Goal: Information Seeking & Learning: Learn about a topic

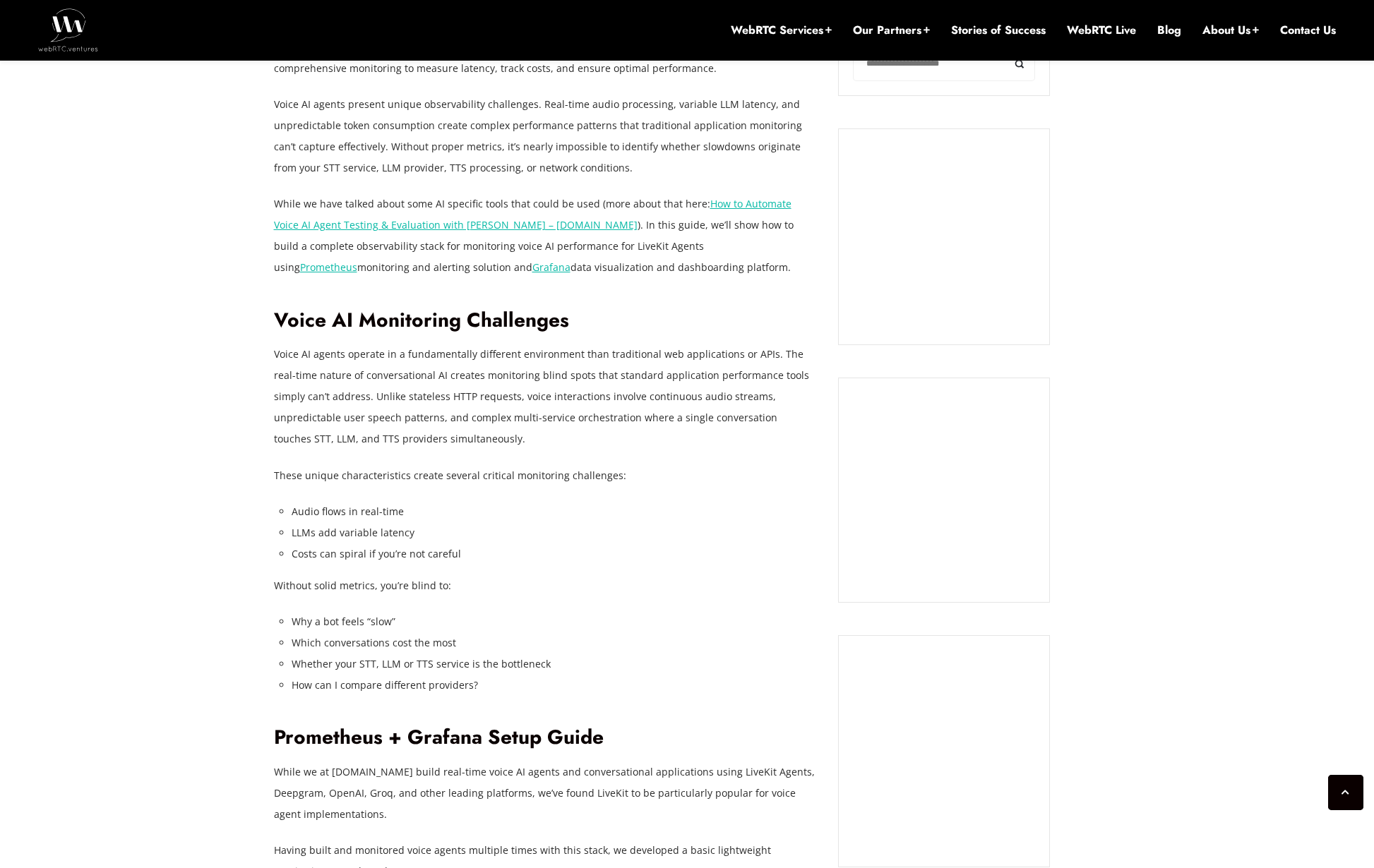
scroll to position [1083, 0]
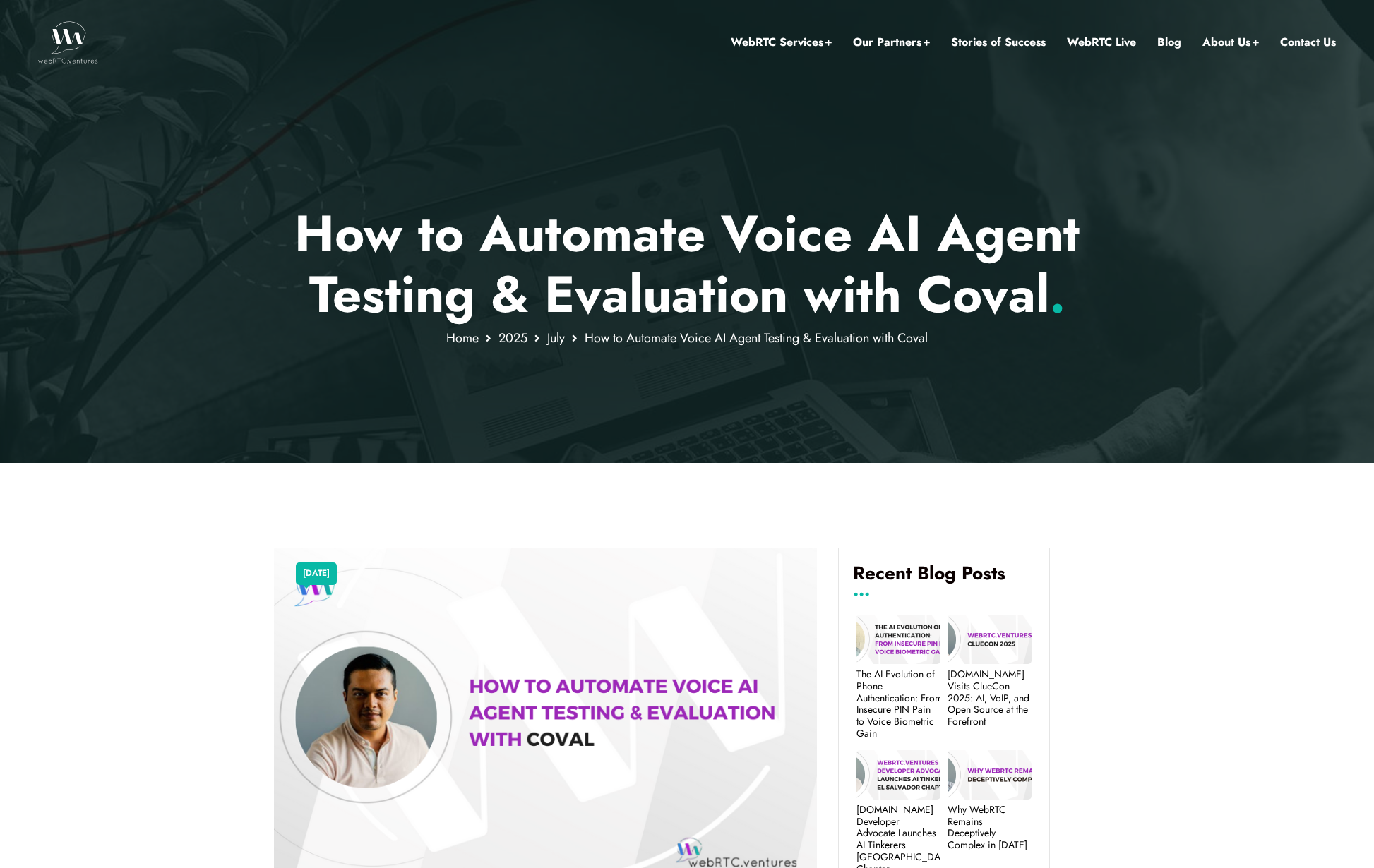
click at [1150, 38] on ul "WebRTC Services Assess Build Integrate Test Manage Video Call Starter Kit Combi…" at bounding box center [1033, 42] width 605 height 84
click at [1154, 41] on ul "WebRTC Services Assess Build Integrate Test Manage Video Call Starter Kit Combi…" at bounding box center [1033, 42] width 605 height 84
drag, startPoint x: 1168, startPoint y: 43, endPoint x: 1167, endPoint y: 56, distance: 13.0
click at [1168, 43] on link "Blog" at bounding box center [1169, 43] width 24 height 18
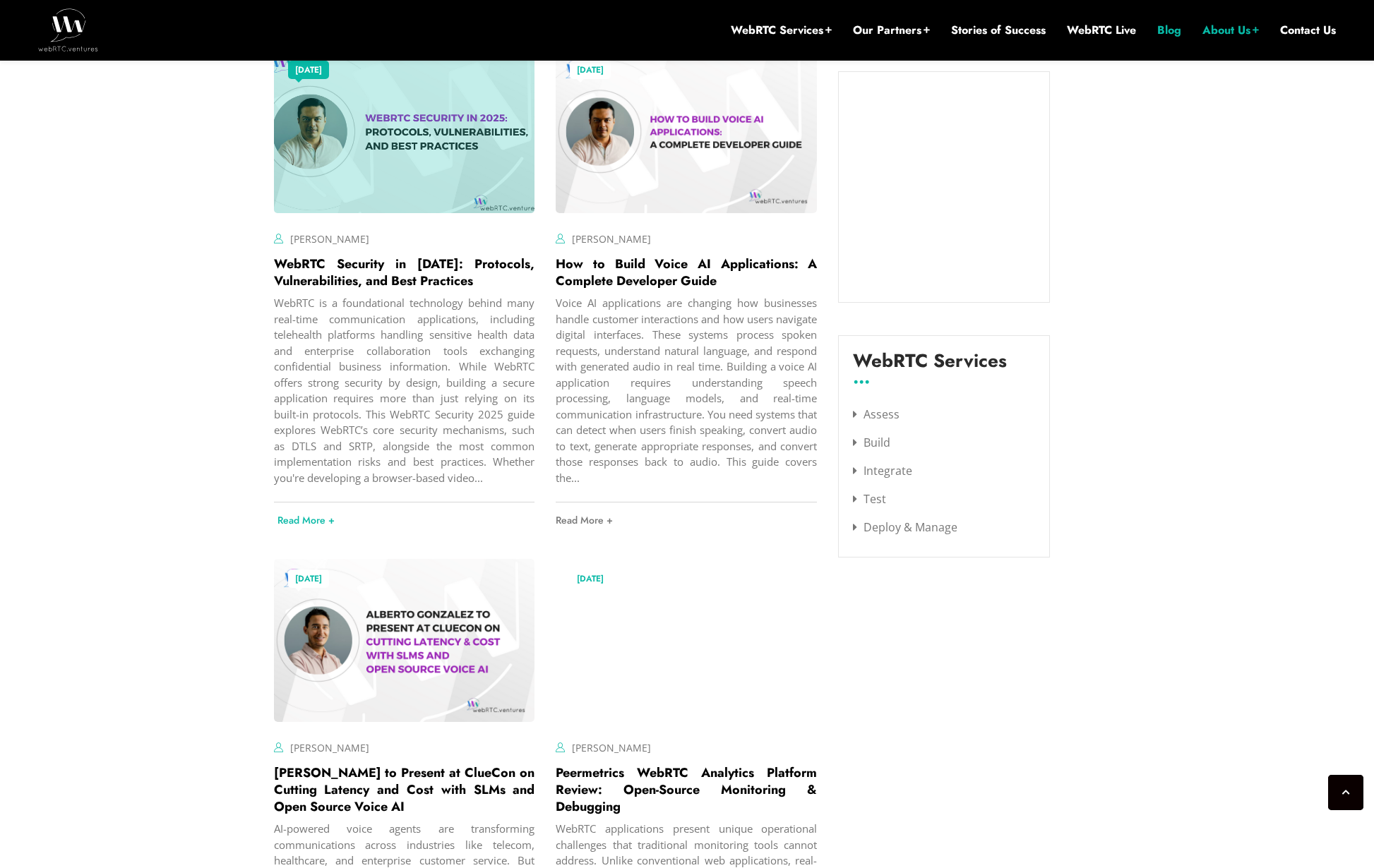
scroll to position [1766, 0]
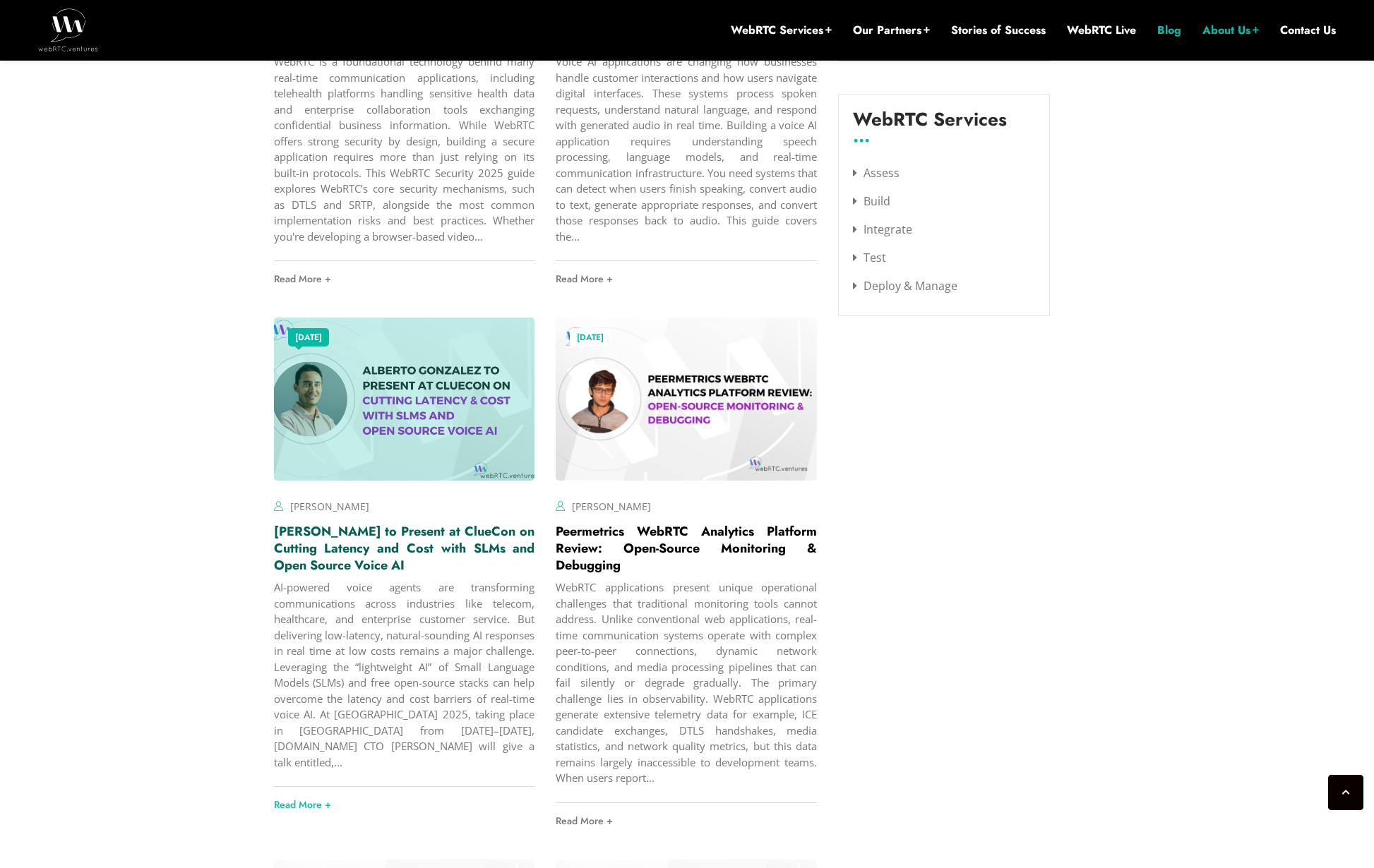
click at [392, 536] on link "Alberto Gonzalez to Present at ClueCon on Cutting Latency and Cost with SLMs an…" at bounding box center [405, 548] width 262 height 53
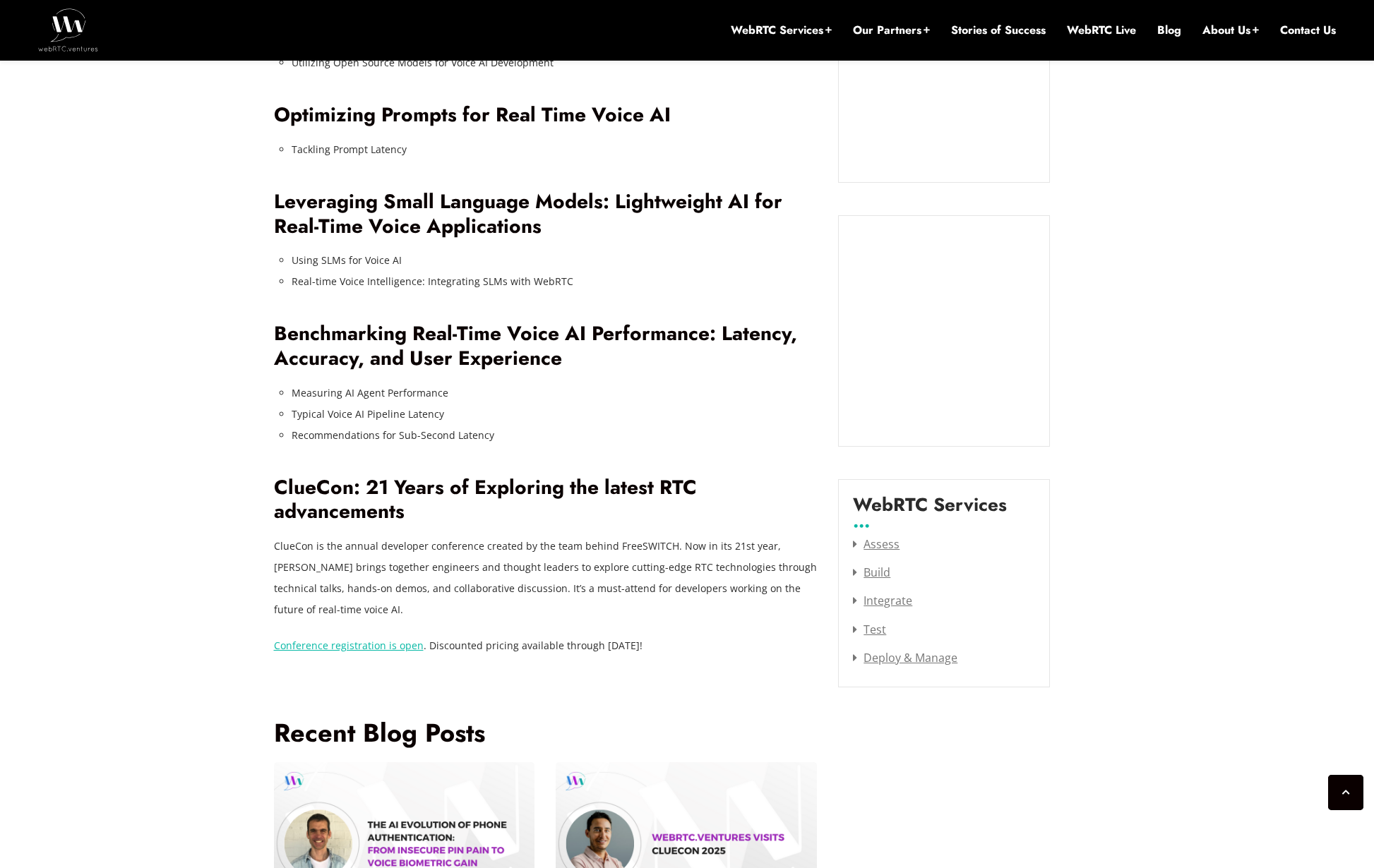
scroll to position [1549, 0]
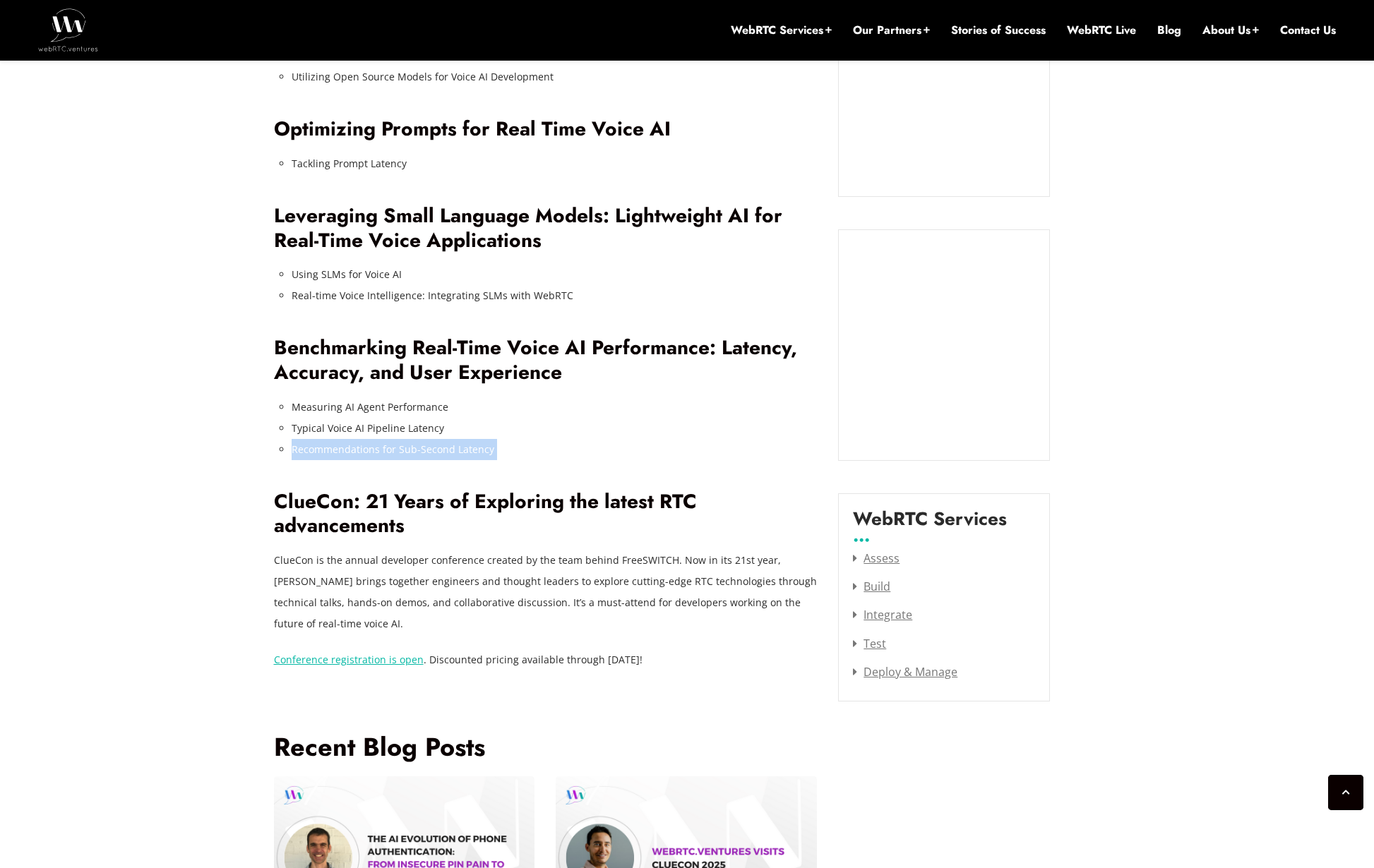
drag, startPoint x: 517, startPoint y: 439, endPoint x: 288, endPoint y: 428, distance: 229.3
click at [288, 428] on div "AI-powered voice agents are transforming communications across industries like …" at bounding box center [546, 129] width 544 height 1084
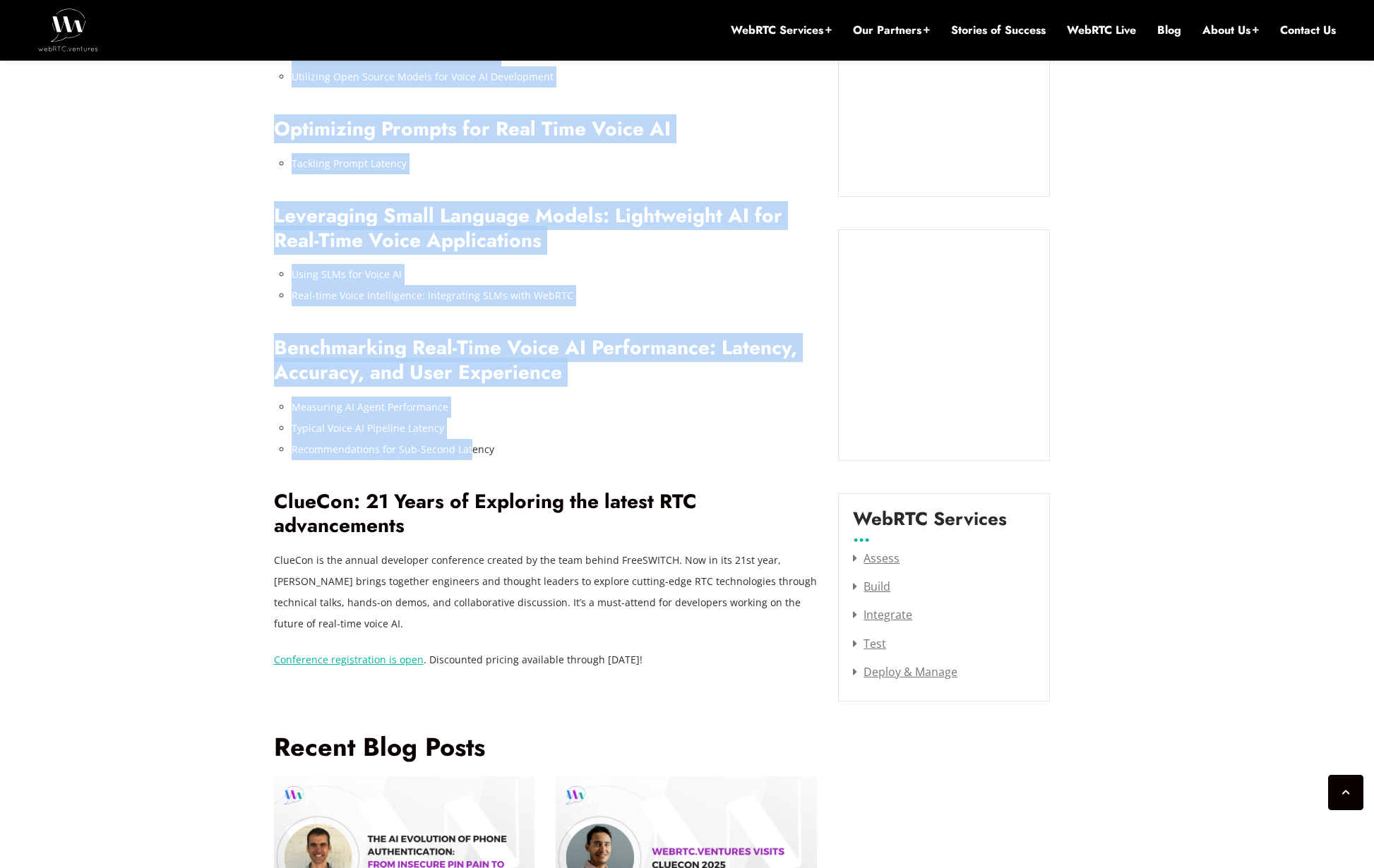
drag, startPoint x: 271, startPoint y: 378, endPoint x: 498, endPoint y: 429, distance: 232.7
click at [471, 425] on div "July 25, 2025 Jen Oppenheimer Comments Off on Alberto Gonzalez to Present at Cl…" at bounding box center [688, 301] width 844 height 2190
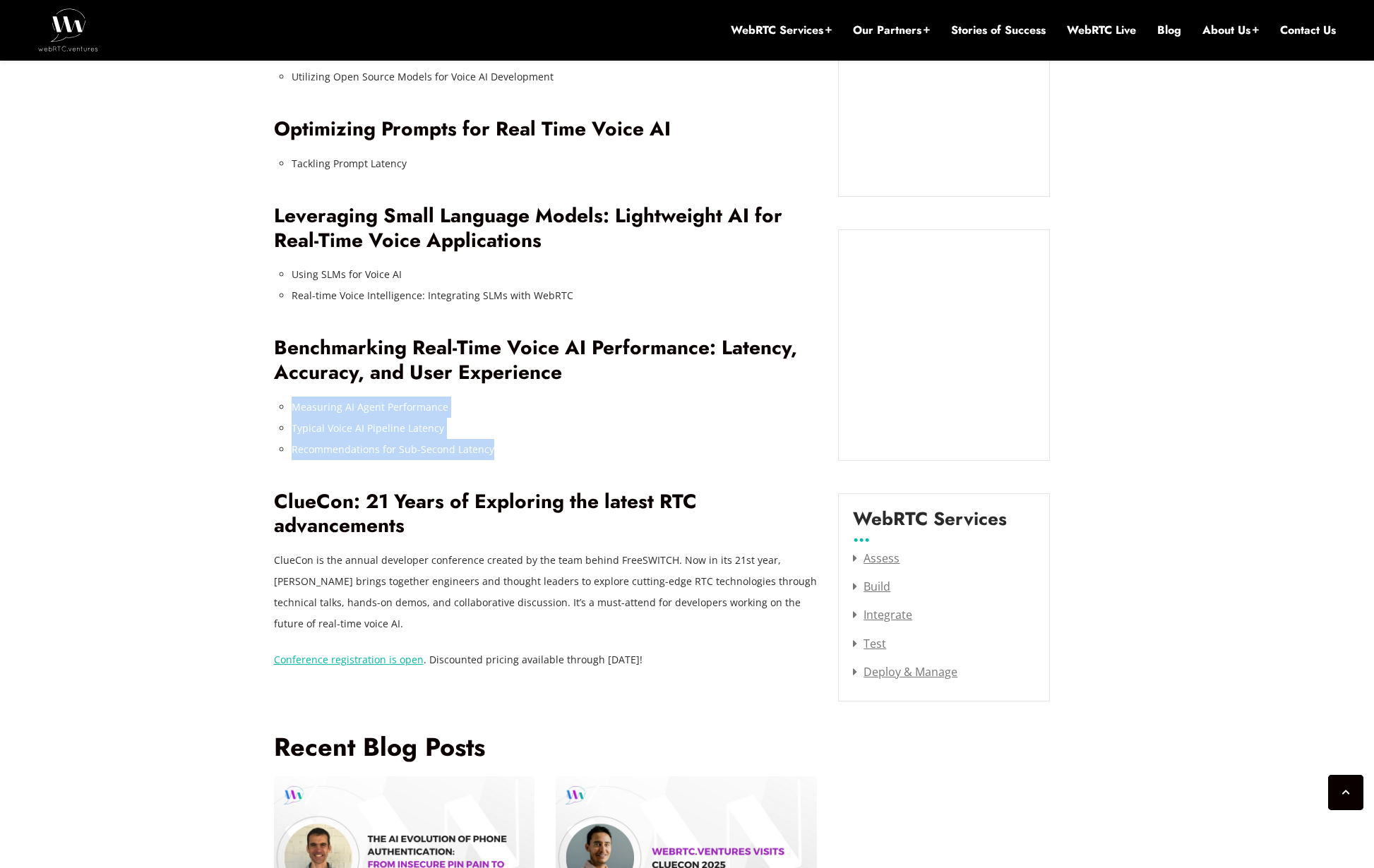
drag, startPoint x: 506, startPoint y: 429, endPoint x: 271, endPoint y: 387, distance: 238.7
click at [275, 389] on div "AI-powered voice agents are transforming communications across industries like …" at bounding box center [546, 129] width 544 height 1084
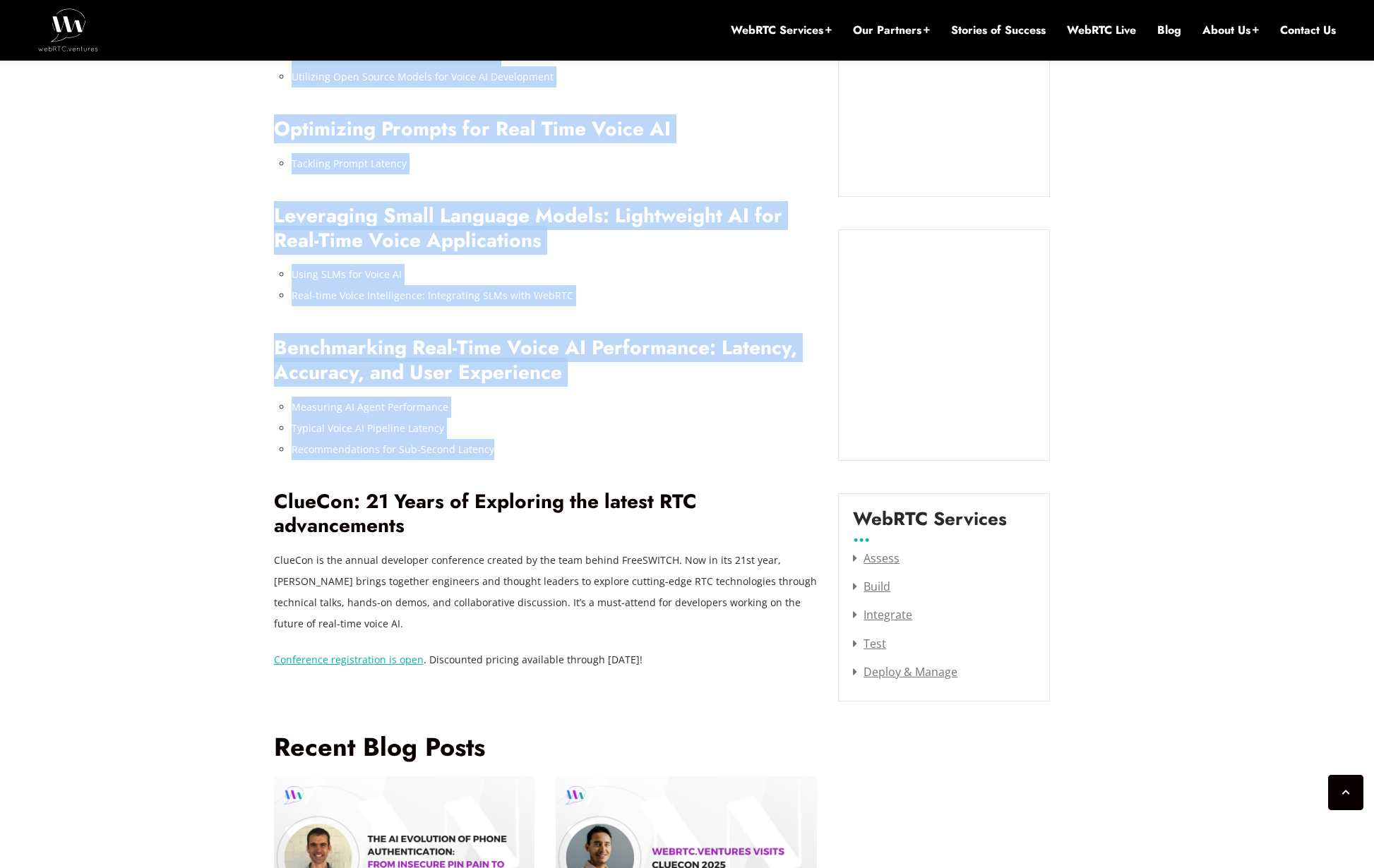
drag, startPoint x: 267, startPoint y: 379, endPoint x: 529, endPoint y: 430, distance: 266.9
click at [527, 430] on div "July 25, 2025 Jen Oppenheimer Comments Off on Alberto Gonzalez to Present at Cl…" at bounding box center [688, 301] width 844 height 2190
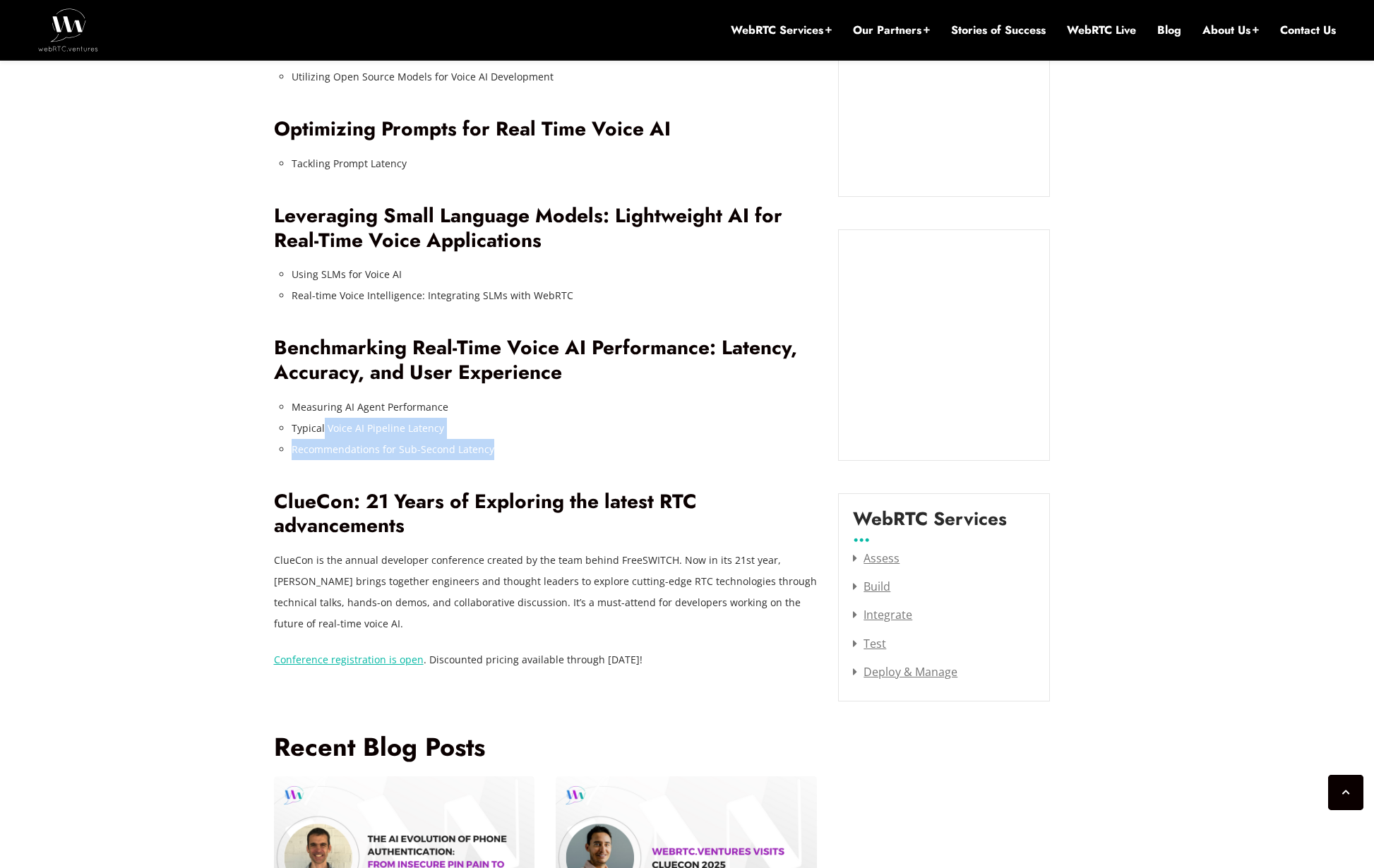
drag, startPoint x: 539, startPoint y: 437, endPoint x: 320, endPoint y: 398, distance: 222.4
click at [321, 399] on ul "Measuring AI Agent Performance Typical Voice AI Pipeline Latency Recommendation…" at bounding box center [554, 429] width 526 height 63
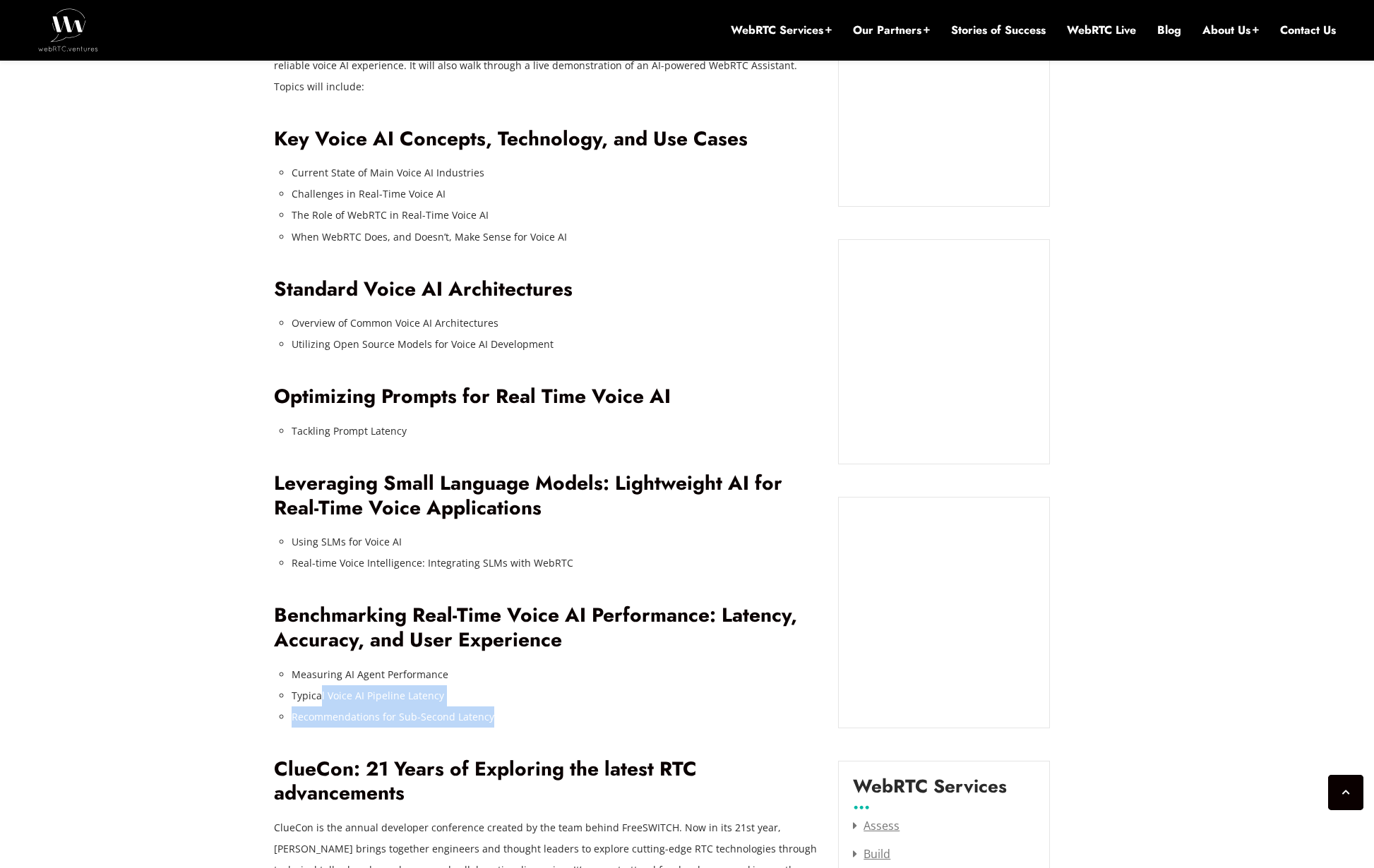
scroll to position [1278, 0]
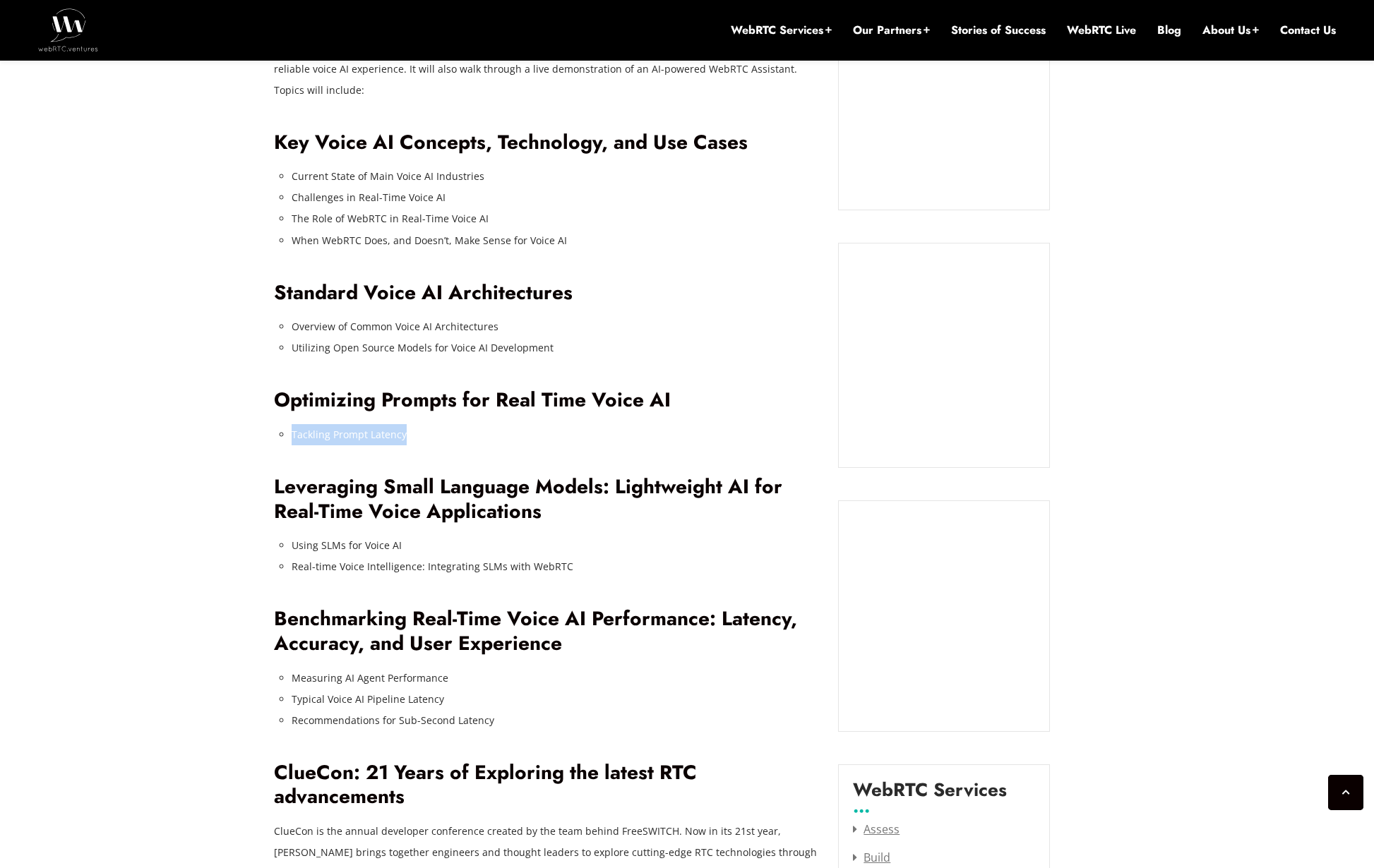
drag, startPoint x: 429, startPoint y: 409, endPoint x: 287, endPoint y: 419, distance: 142.4
click at [287, 419] on div "AI-powered voice agents are transforming communications across industries like …" at bounding box center [546, 400] width 544 height 1084
drag, startPoint x: 286, startPoint y: 416, endPoint x: 394, endPoint y: 414, distance: 108.0
click at [394, 424] on li "Tackling Prompt Latency" at bounding box center [554, 434] width 526 height 21
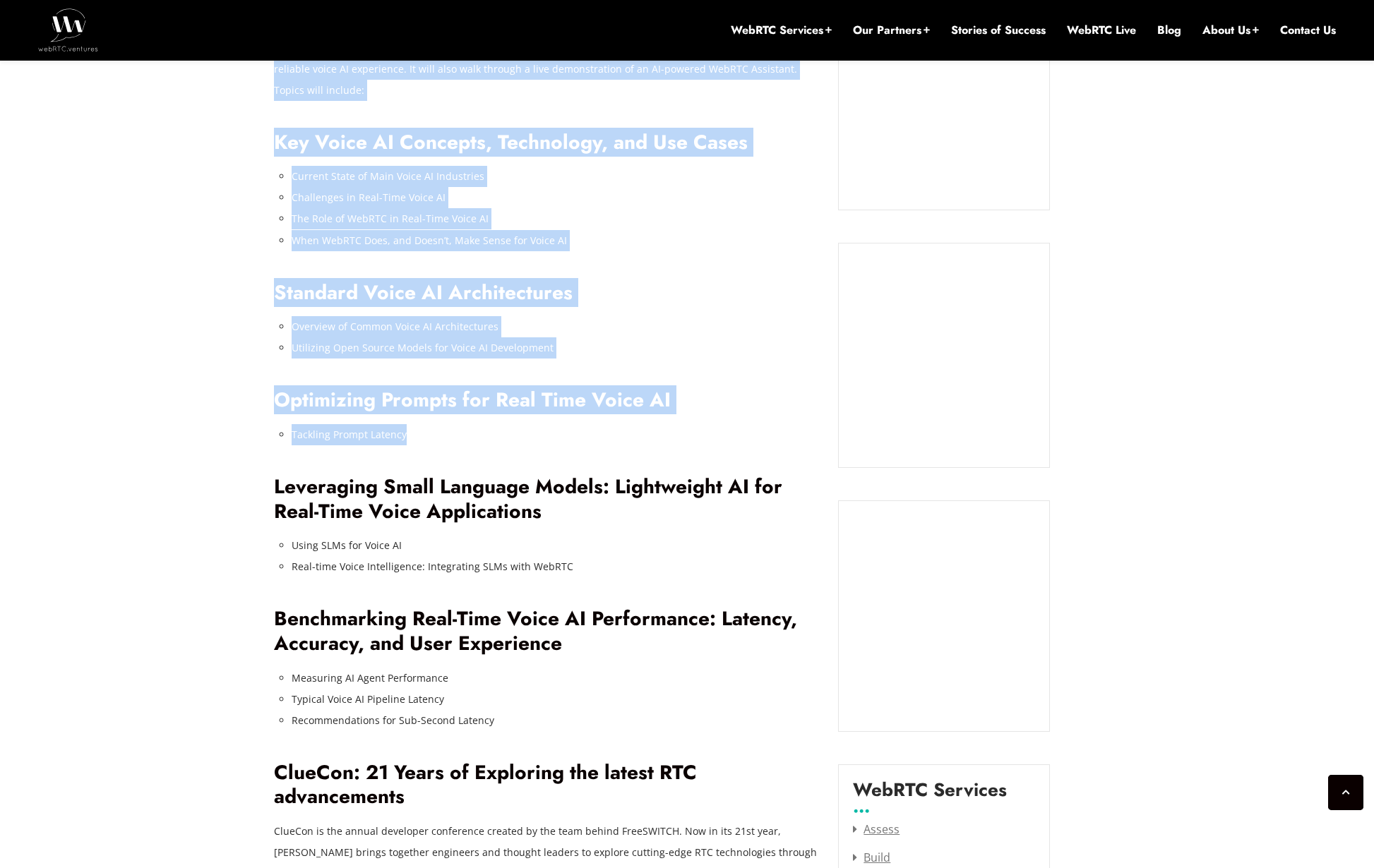
drag, startPoint x: 422, startPoint y: 418, endPoint x: 256, endPoint y: 415, distance: 166.0
click at [258, 415] on div "July 25, 2025 Jen Oppenheimer Comments Off on Alberto Gonzalez to Present at Cl…" at bounding box center [687, 571] width 1374 height 2359
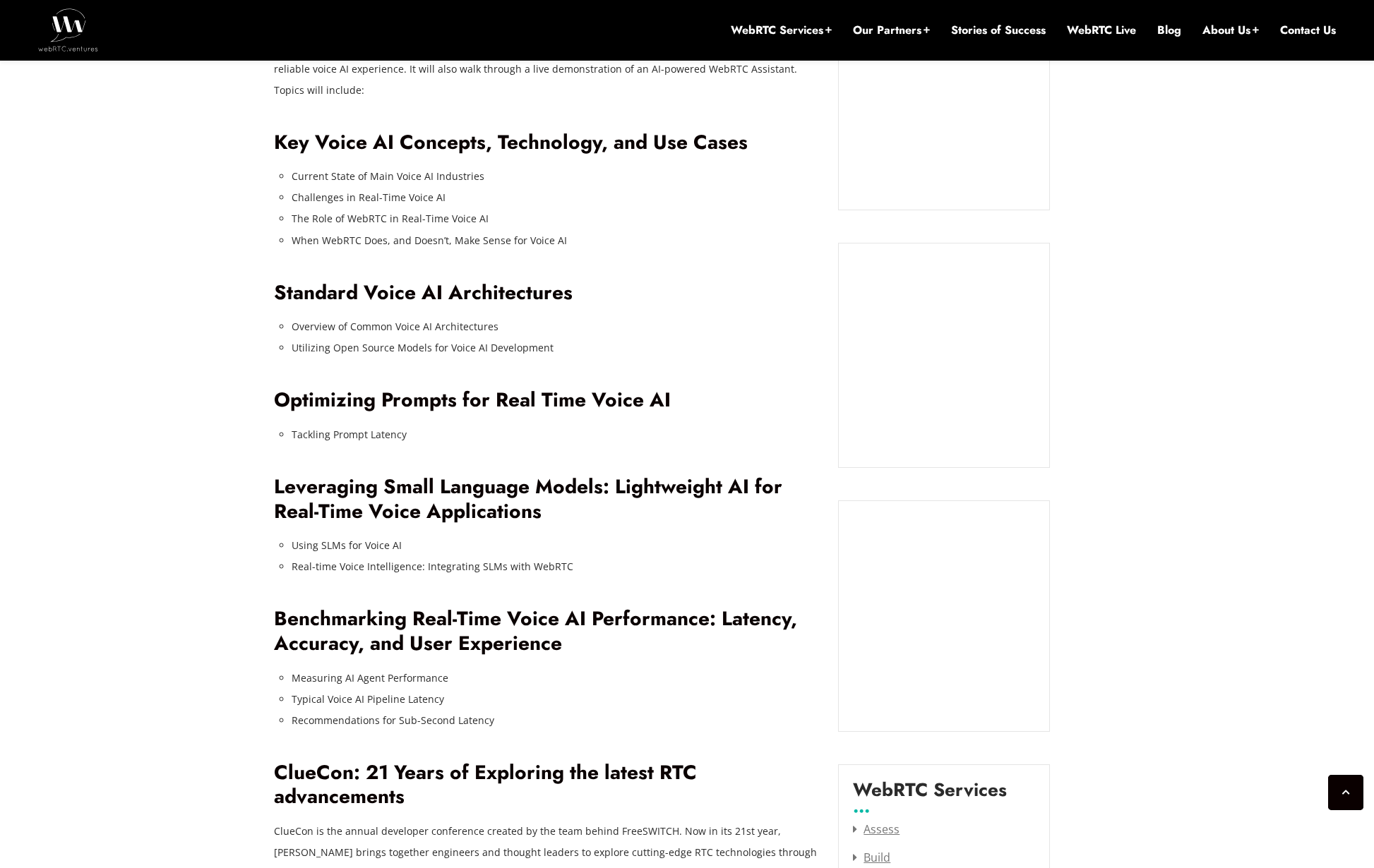
click at [293, 343] on div "AI-powered voice agents are transforming communications across industries like …" at bounding box center [546, 400] width 544 height 1084
drag, startPoint x: 294, startPoint y: 342, endPoint x: 277, endPoint y: 303, distance: 42.5
click at [280, 307] on div "AI-powered voice agents are transforming communications across industries like …" at bounding box center [546, 400] width 544 height 1084
drag, startPoint x: 279, startPoint y: 298, endPoint x: 545, endPoint y: 339, distance: 269.1
click at [508, 343] on div "AI-powered voice agents are transforming communications across industries like …" at bounding box center [546, 400] width 544 height 1084
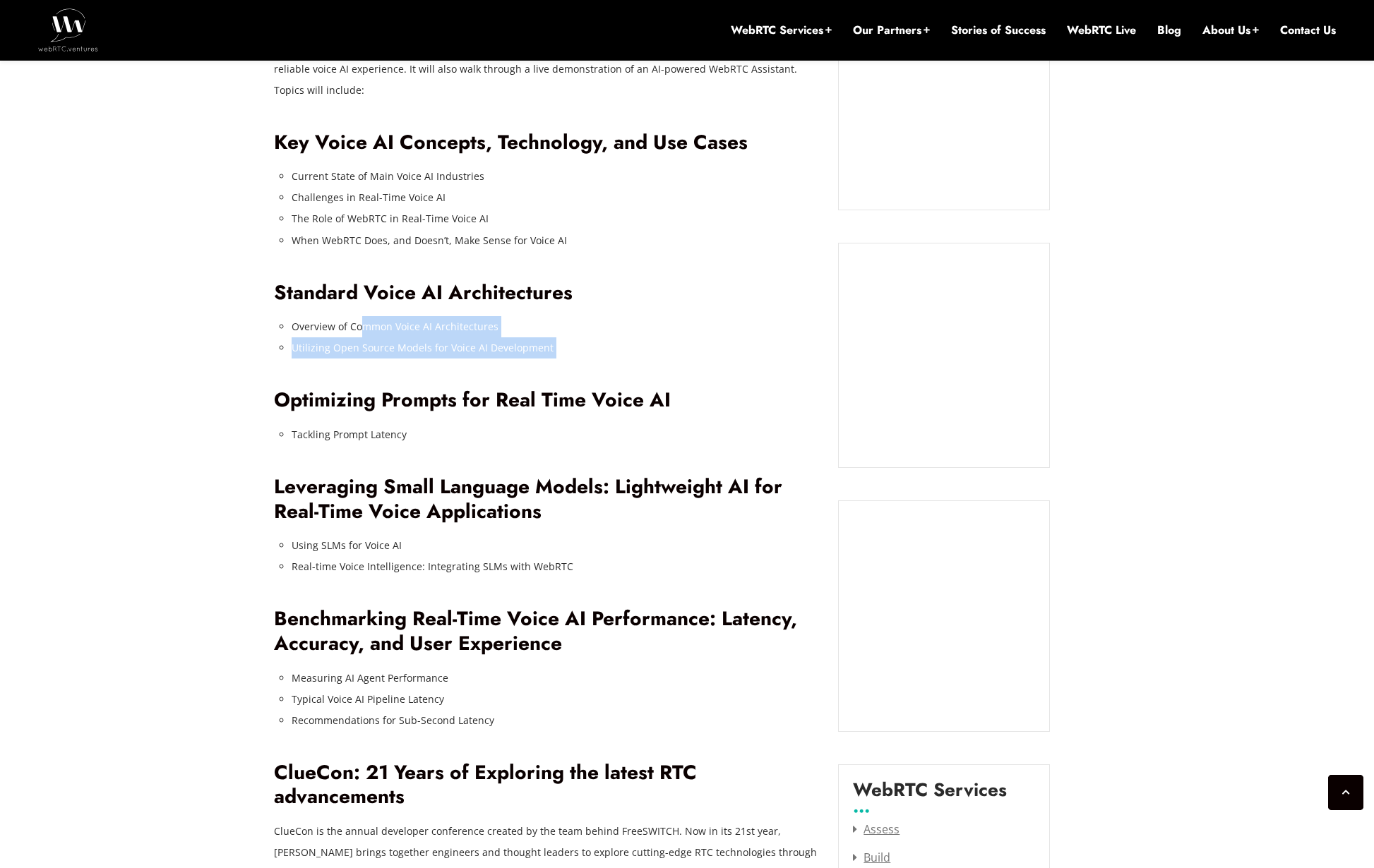
drag, startPoint x: 526, startPoint y: 332, endPoint x: 326, endPoint y: 302, distance: 202.2
click at [338, 303] on div "AI-powered voice agents are transforming communications across industries like …" at bounding box center [546, 400] width 544 height 1084
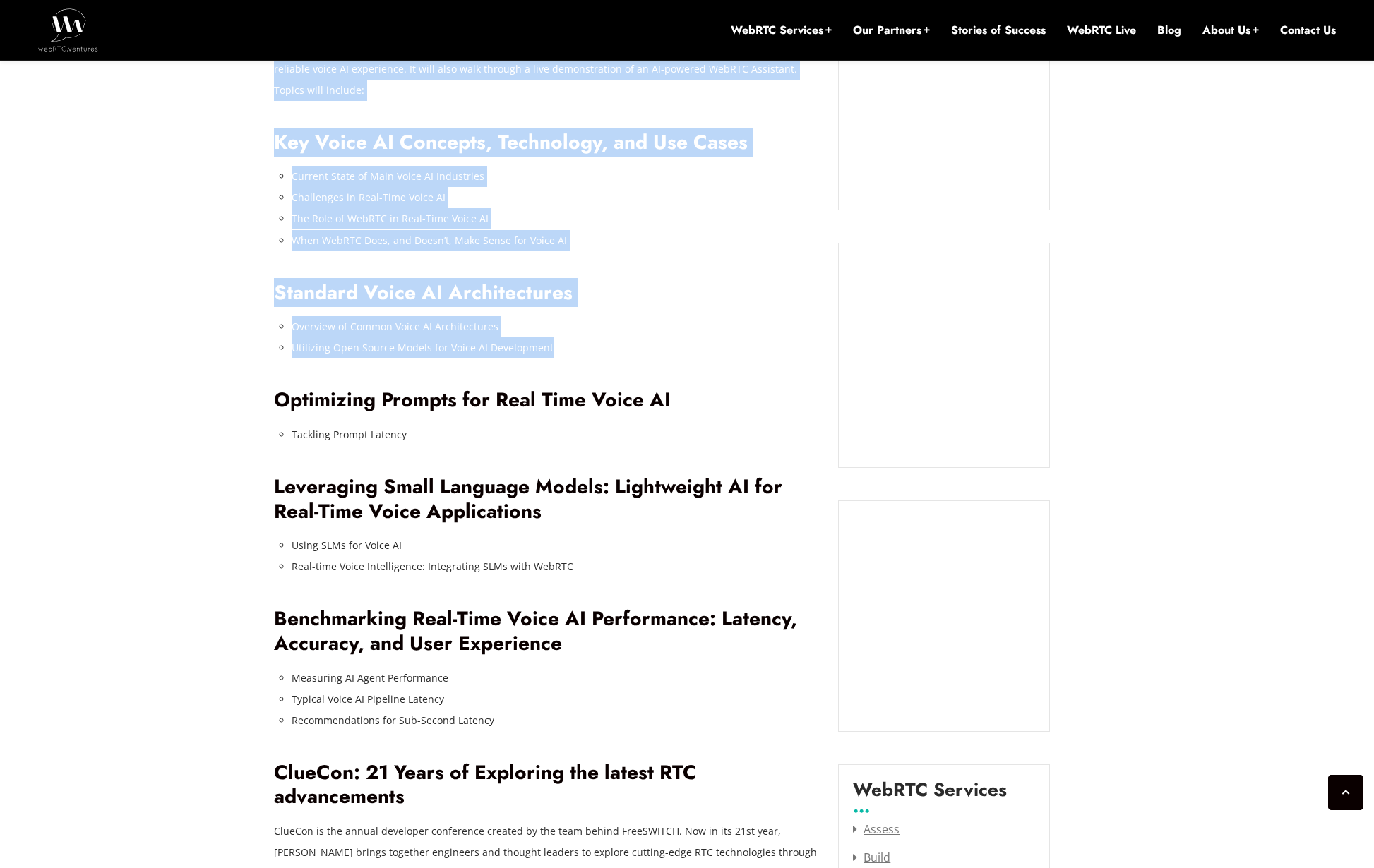
drag, startPoint x: 253, startPoint y: 302, endPoint x: 639, endPoint y: 343, distance: 388.2
click at [632, 342] on div "July 25, 2025 Jen Oppenheimer Comments Off on Alberto Gonzalez to Present at Cl…" at bounding box center [687, 571] width 1374 height 2359
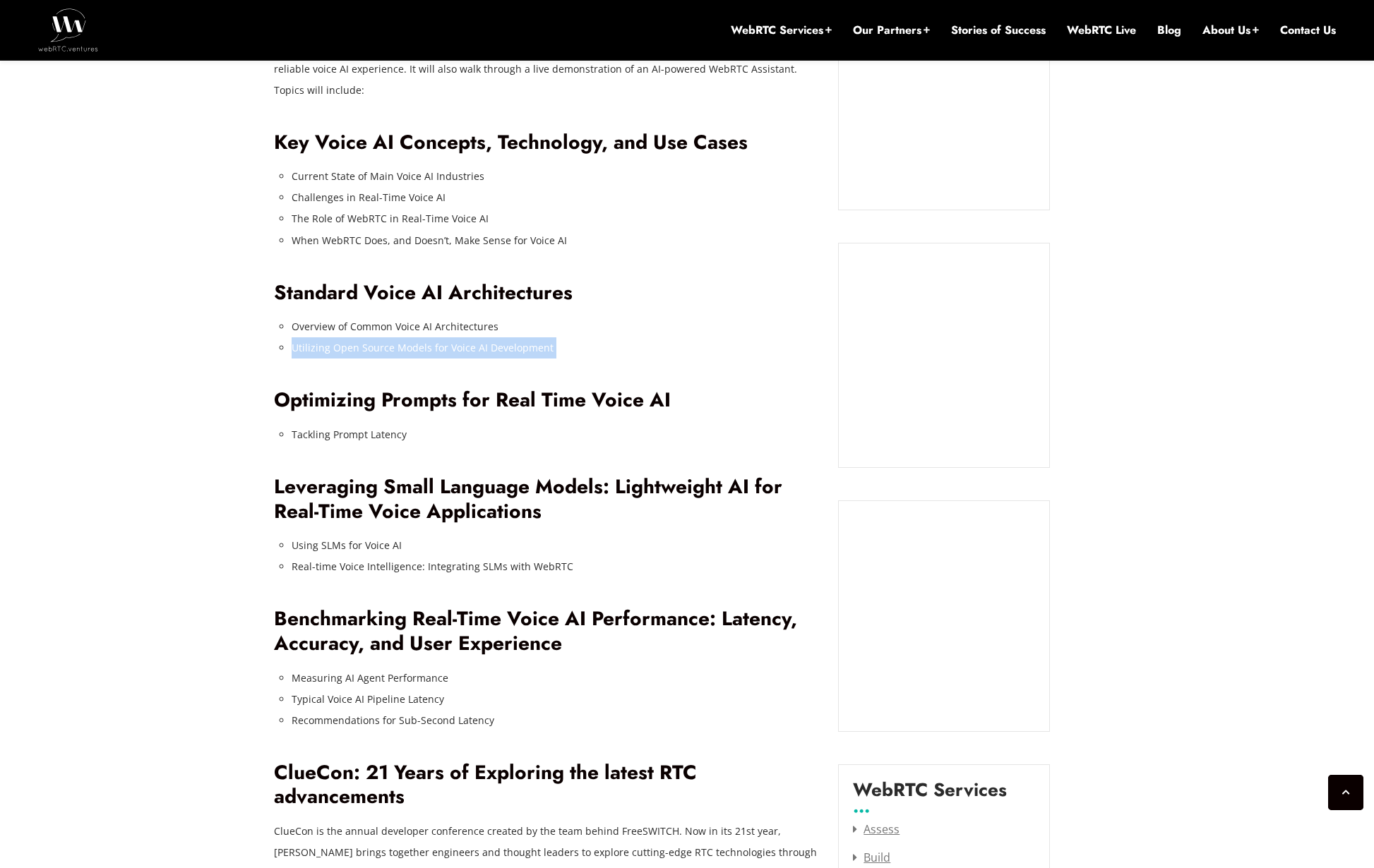
drag, startPoint x: 639, startPoint y: 343, endPoint x: 290, endPoint y: 302, distance: 351.4
click at [358, 309] on div "AI-powered voice agents are transforming communications across industries like …" at bounding box center [546, 400] width 544 height 1084
click at [576, 345] on div "AI-powered voice agents are transforming communications across industries like …" at bounding box center [546, 400] width 544 height 1084
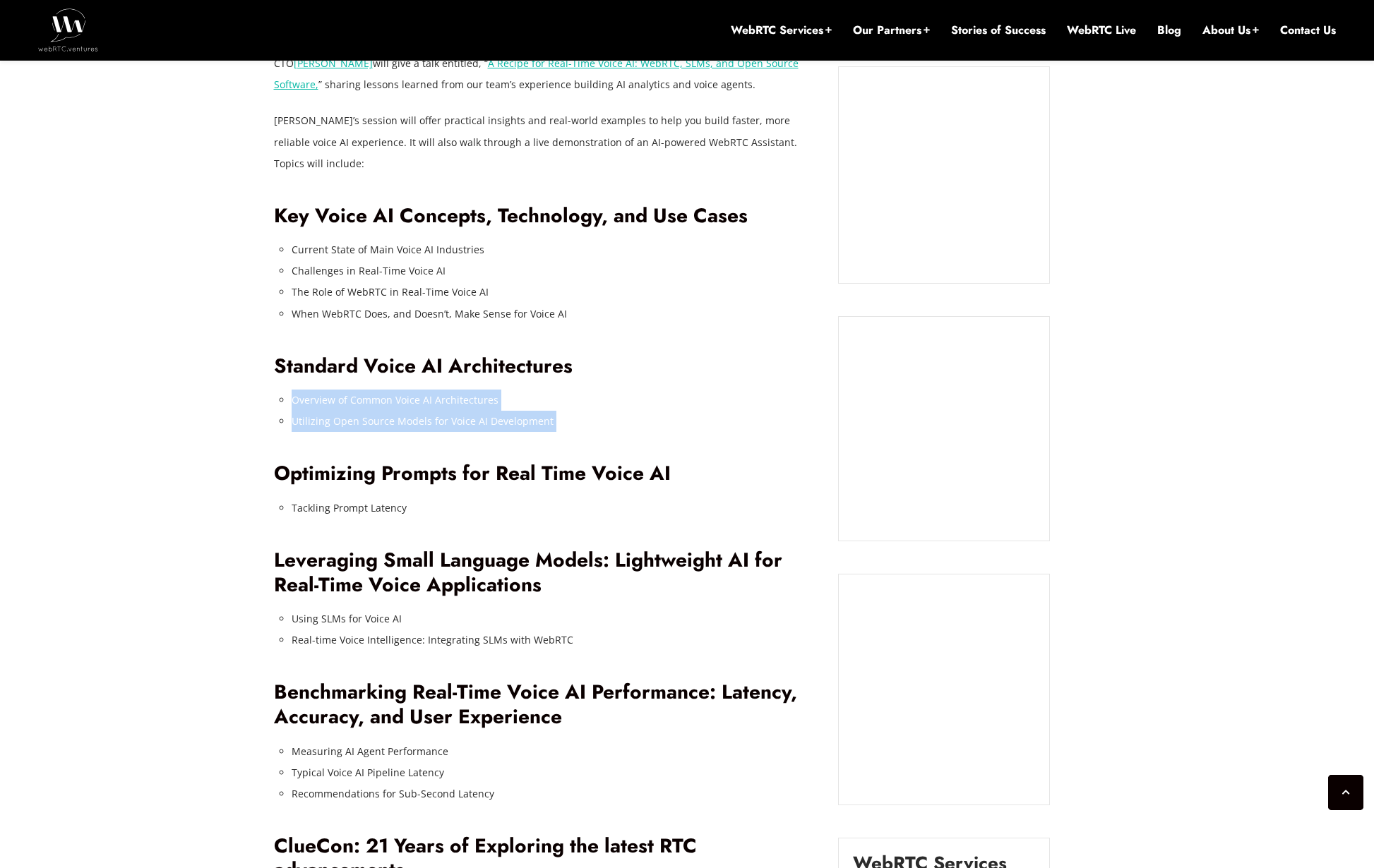
scroll to position [1173, 0]
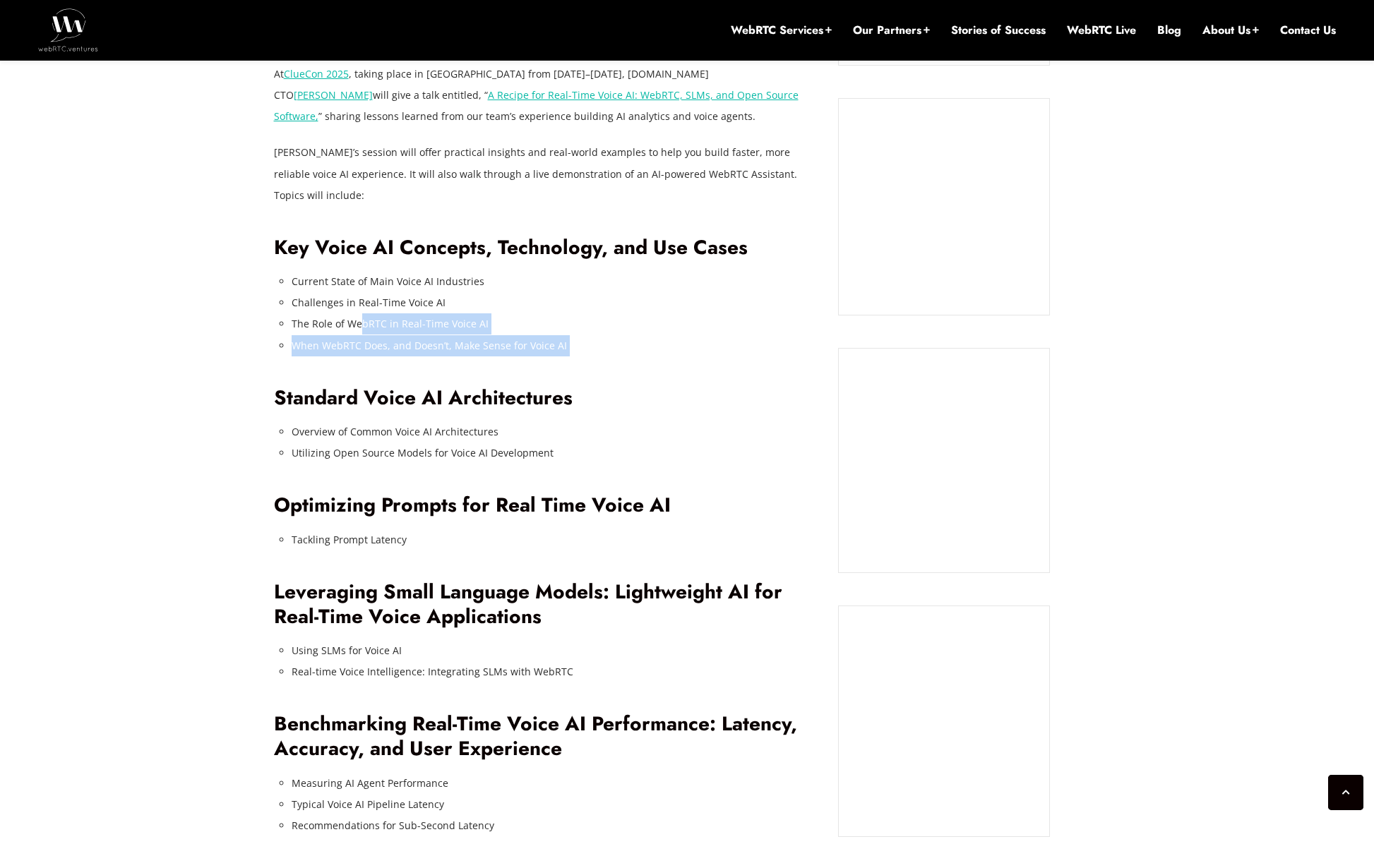
drag, startPoint x: 617, startPoint y: 350, endPoint x: 313, endPoint y: 271, distance: 314.1
click at [359, 297] on div "AI-powered voice agents are transforming communications across industries like …" at bounding box center [546, 505] width 544 height 1084
drag, startPoint x: 277, startPoint y: 257, endPoint x: 570, endPoint y: 334, distance: 302.9
click at [562, 334] on ul "Current State of Main Voice AI Industries Challenges in Real-Time Voice AI The …" at bounding box center [554, 312] width 526 height 84
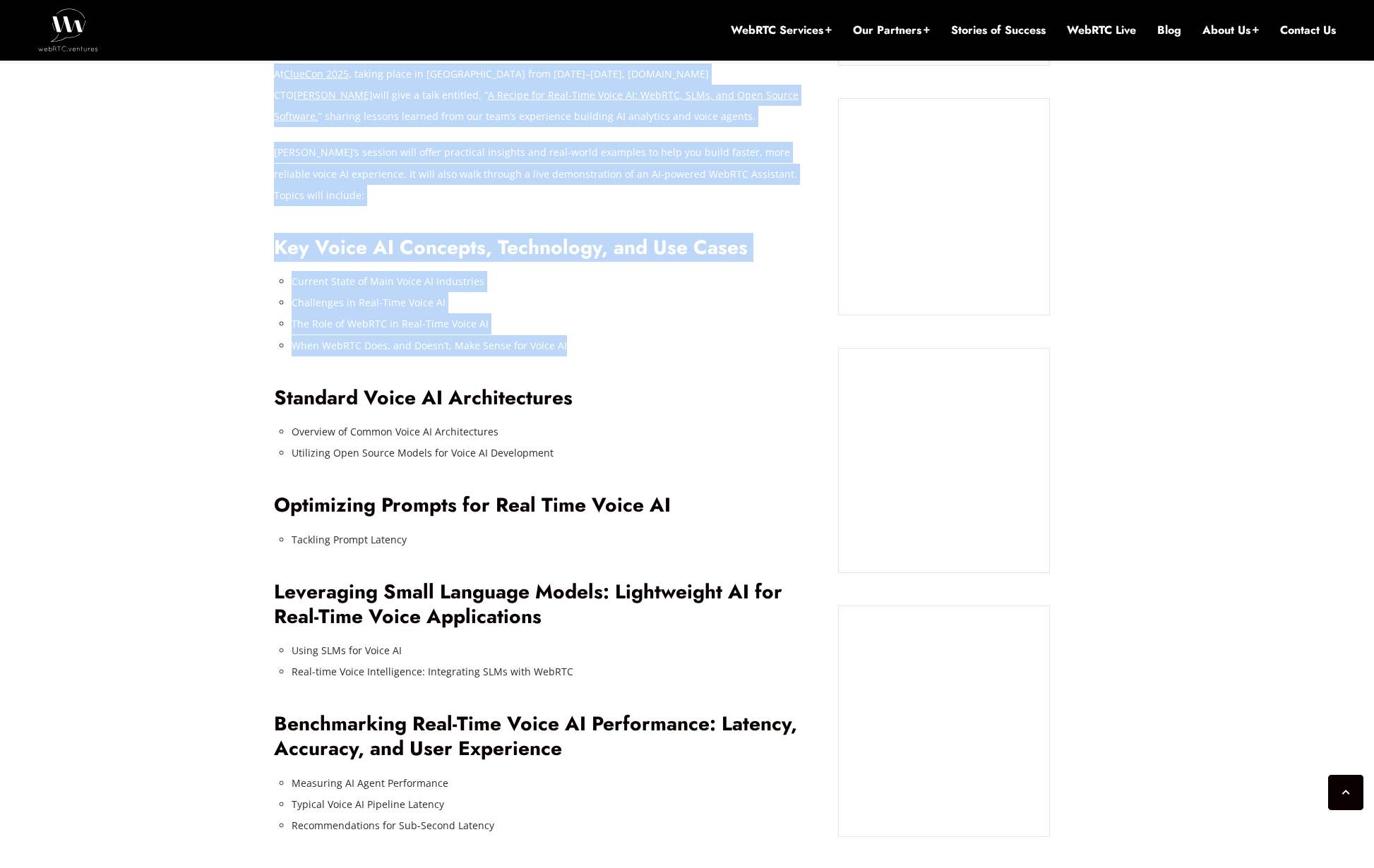
drag, startPoint x: 580, startPoint y: 334, endPoint x: 196, endPoint y: 251, distance: 392.9
click at [202, 253] on div "July 25, 2025 Jen Oppenheimer Comments Off on Alberto Gonzalez to Present at Cl…" at bounding box center [687, 677] width 1374 height 2359
drag, startPoint x: 387, startPoint y: 292, endPoint x: 571, endPoint y: 317, distance: 185.7
click at [566, 316] on div "July 25, 2025 Jen Oppenheimer Comments Off on Alberto Gonzalez to Present at Cl…" at bounding box center [687, 677] width 1374 height 2359
click at [577, 335] on li "When WebRTC Does, and Doesn’t, Make Sense for Voice AI" at bounding box center [554, 345] width 526 height 21
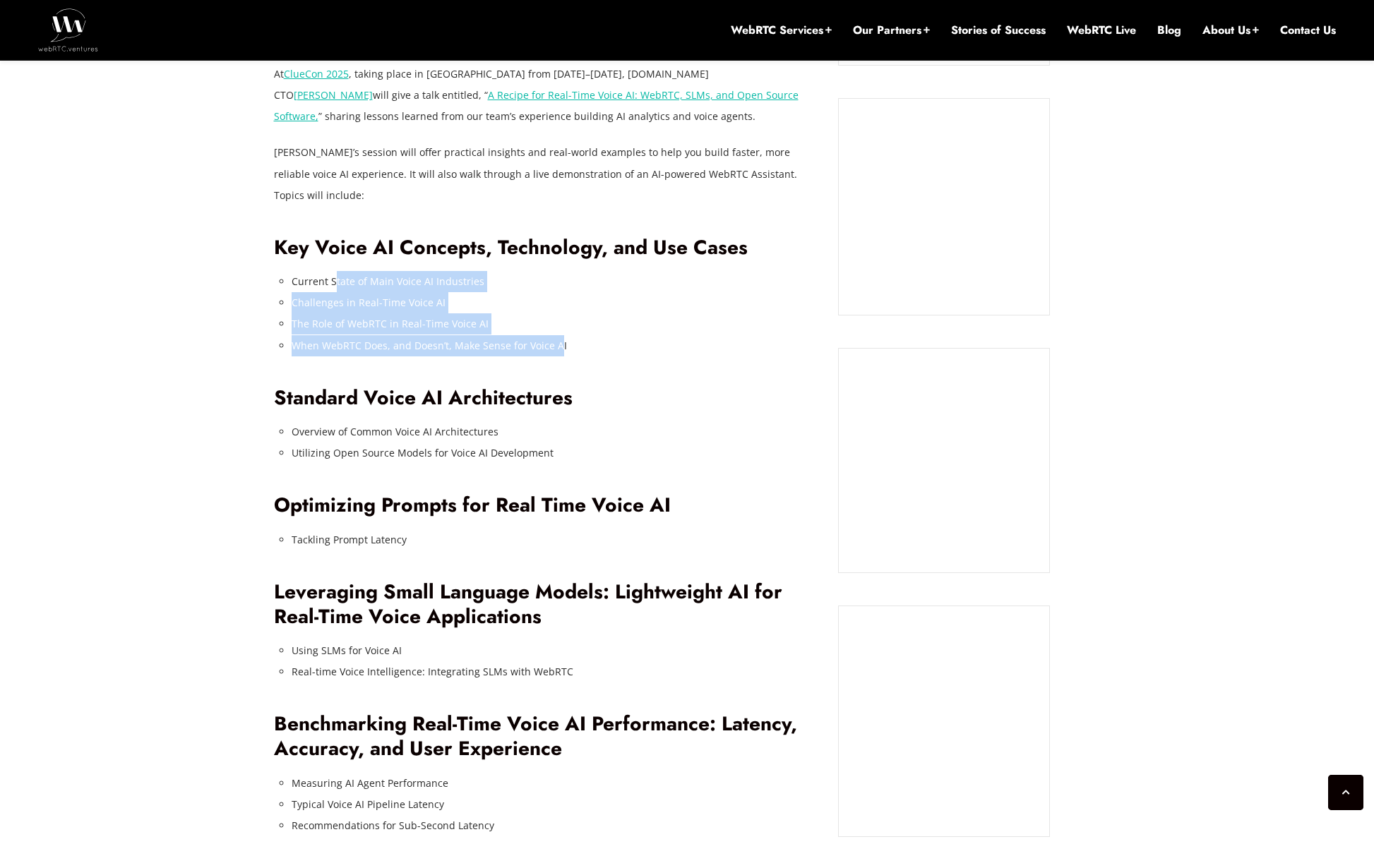
drag, startPoint x: 485, startPoint y: 298, endPoint x: 295, endPoint y: 256, distance: 194.6
click at [317, 271] on ul "Current State of Main Voice AI Industries Challenges in Real-Time Voice AI The …" at bounding box center [554, 312] width 526 height 84
drag, startPoint x: 295, startPoint y: 256, endPoint x: 559, endPoint y: 314, distance: 270.3
click at [539, 312] on ul "Current State of Main Voice AI Industries Challenges in Real-Time Voice AI The …" at bounding box center [554, 312] width 526 height 84
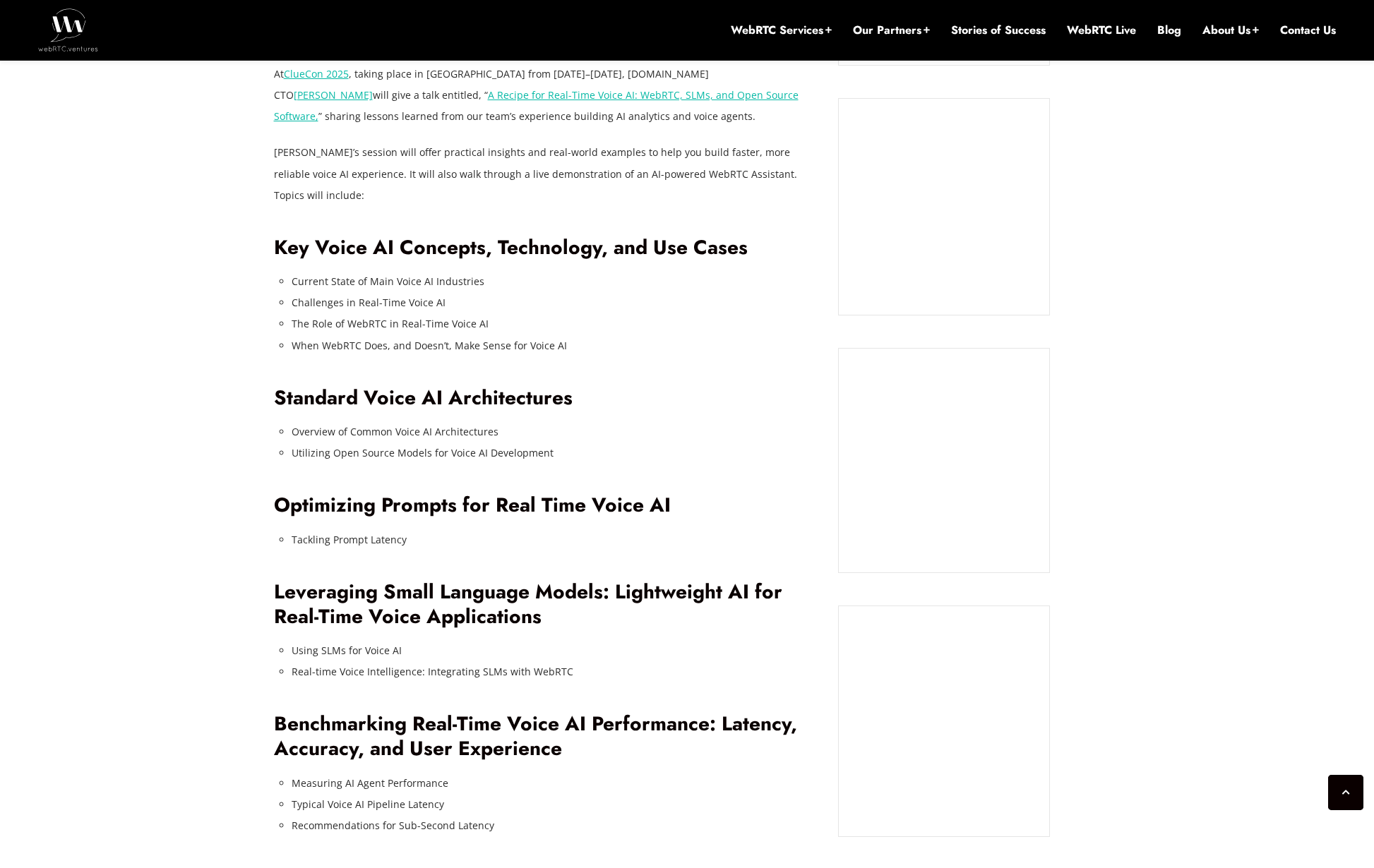
drag, startPoint x: 559, startPoint y: 314, endPoint x: 565, endPoint y: 328, distance: 15.2
click at [558, 335] on li "When WebRTC Does, and Doesn’t, Make Sense for Voice AI" at bounding box center [554, 345] width 526 height 21
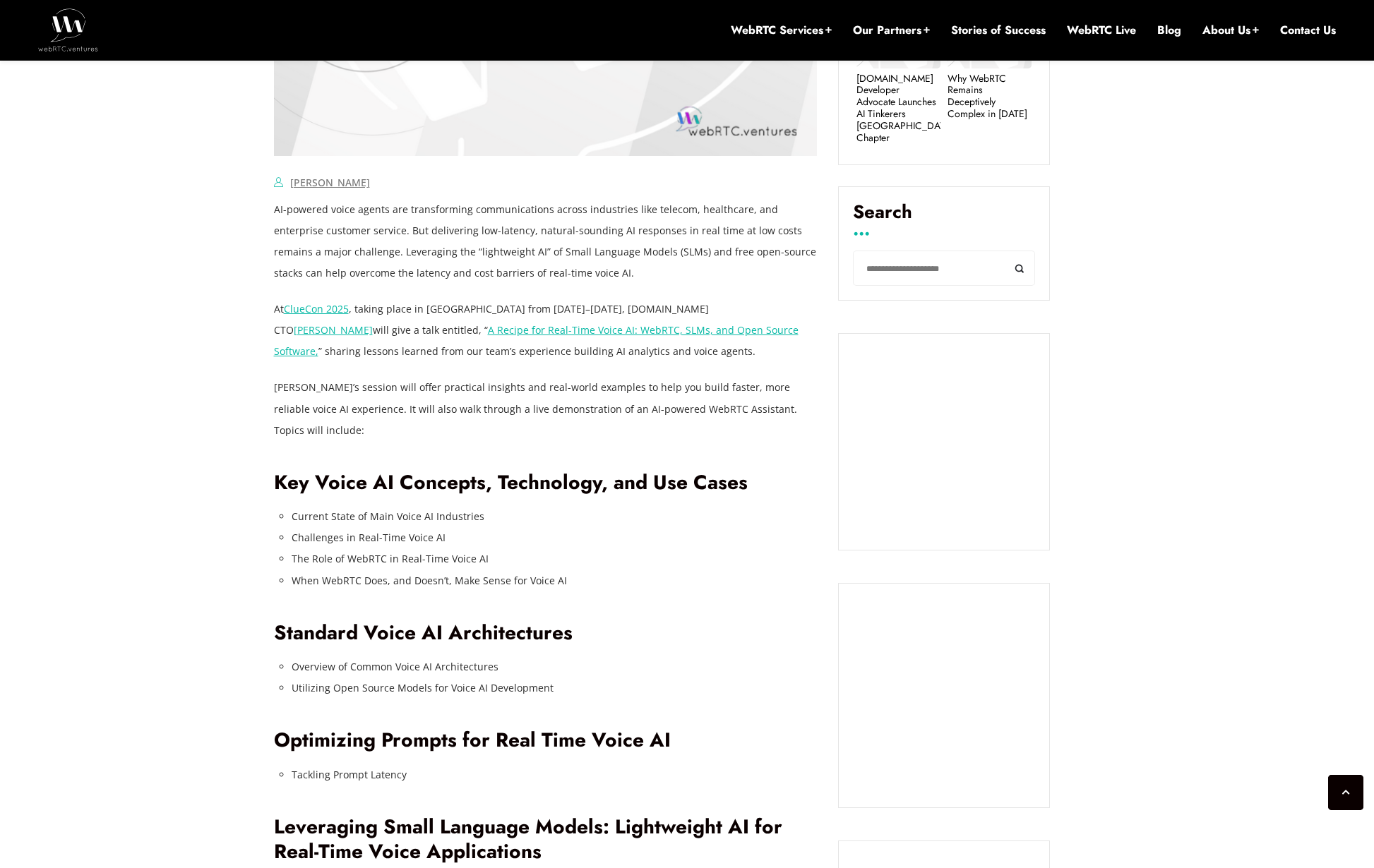
scroll to position [883, 0]
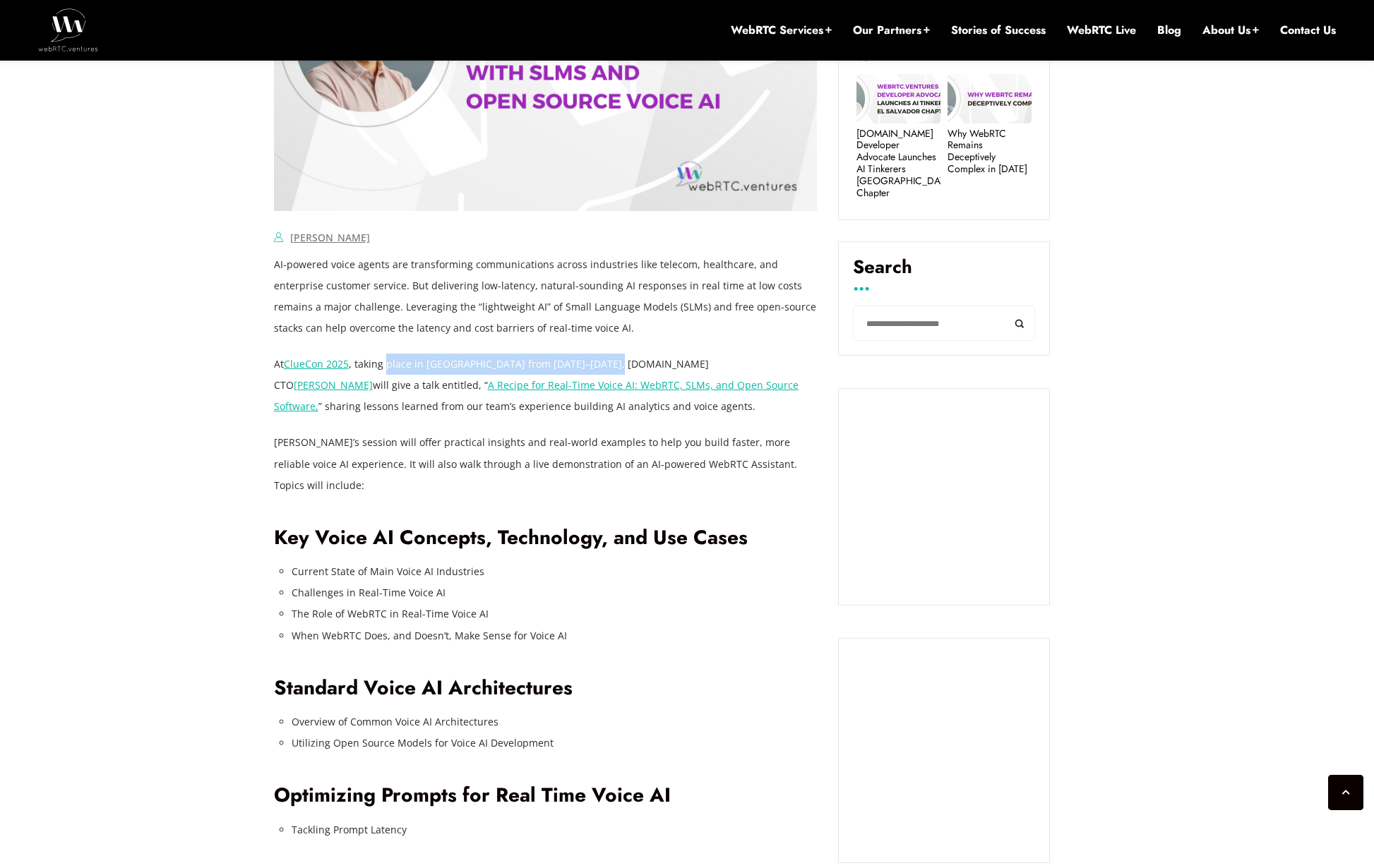
drag, startPoint x: 388, startPoint y: 360, endPoint x: 609, endPoint y: 370, distance: 221.2
click at [609, 370] on p "At ClueCon 2025 , taking place in Chicago from August 4–7, WebRTC.ventures CTO …" at bounding box center [546, 385] width 544 height 63
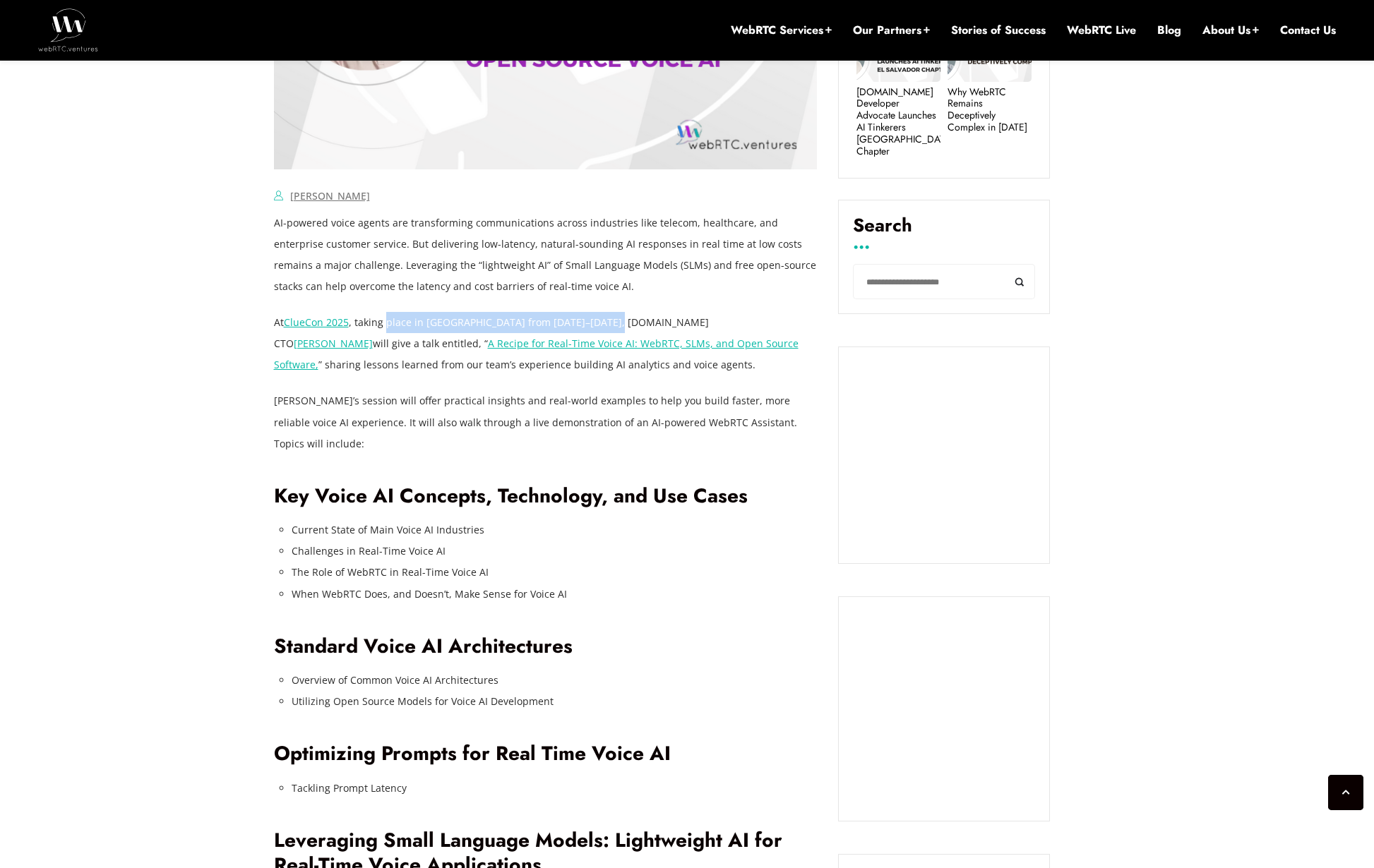
scroll to position [1144, 0]
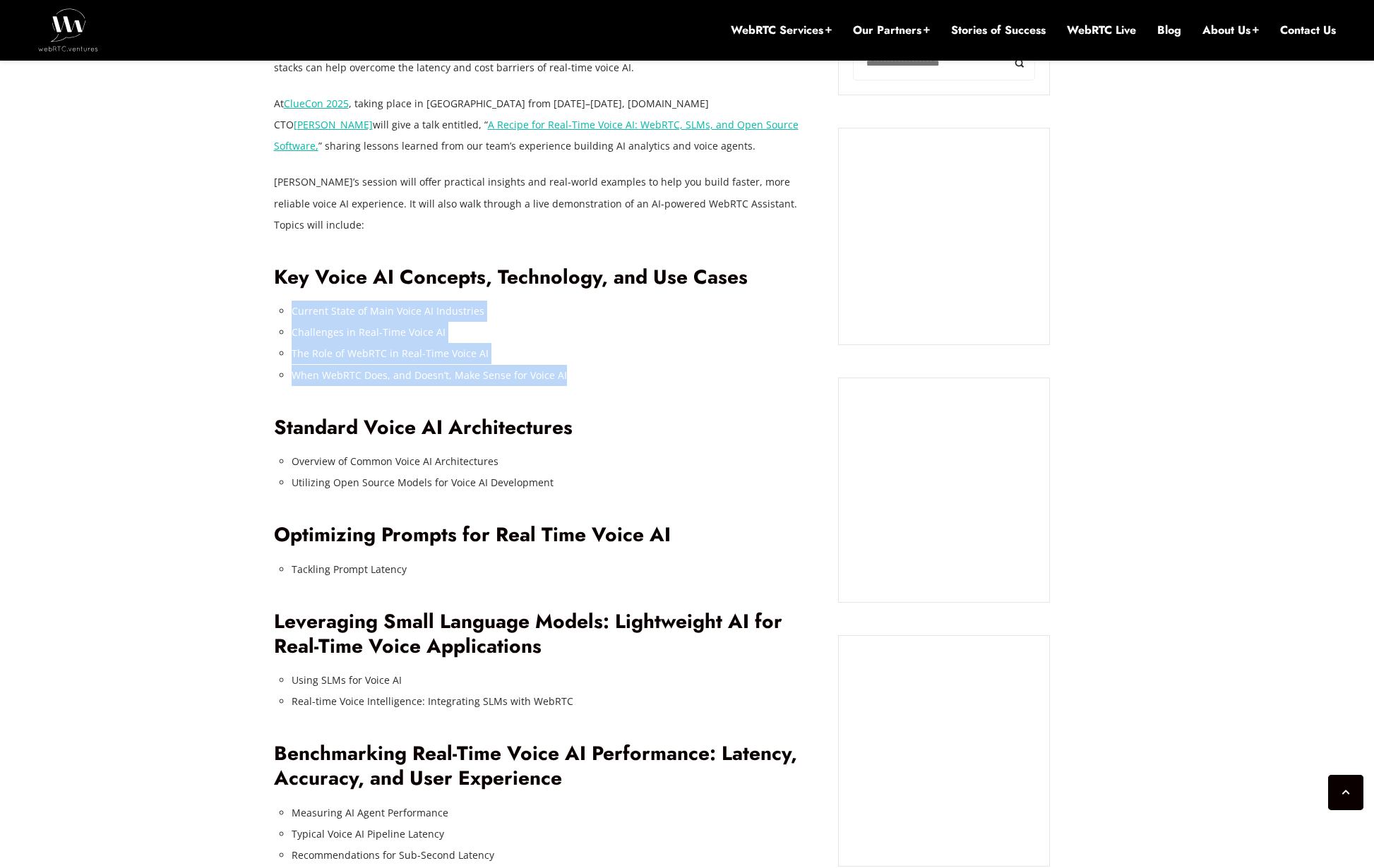
drag, startPoint x: 364, startPoint y: 296, endPoint x: 656, endPoint y: 361, distance: 299.1
click at [634, 349] on ul "Current State of Main Voice AI Industries Challenges in Real-Time Voice AI The …" at bounding box center [554, 343] width 526 height 84
drag, startPoint x: 656, startPoint y: 361, endPoint x: 432, endPoint y: 236, distance: 256.5
click at [551, 301] on ul "Current State of Main Voice AI Industries Challenges in Real-Time Voice AI The …" at bounding box center [554, 343] width 526 height 84
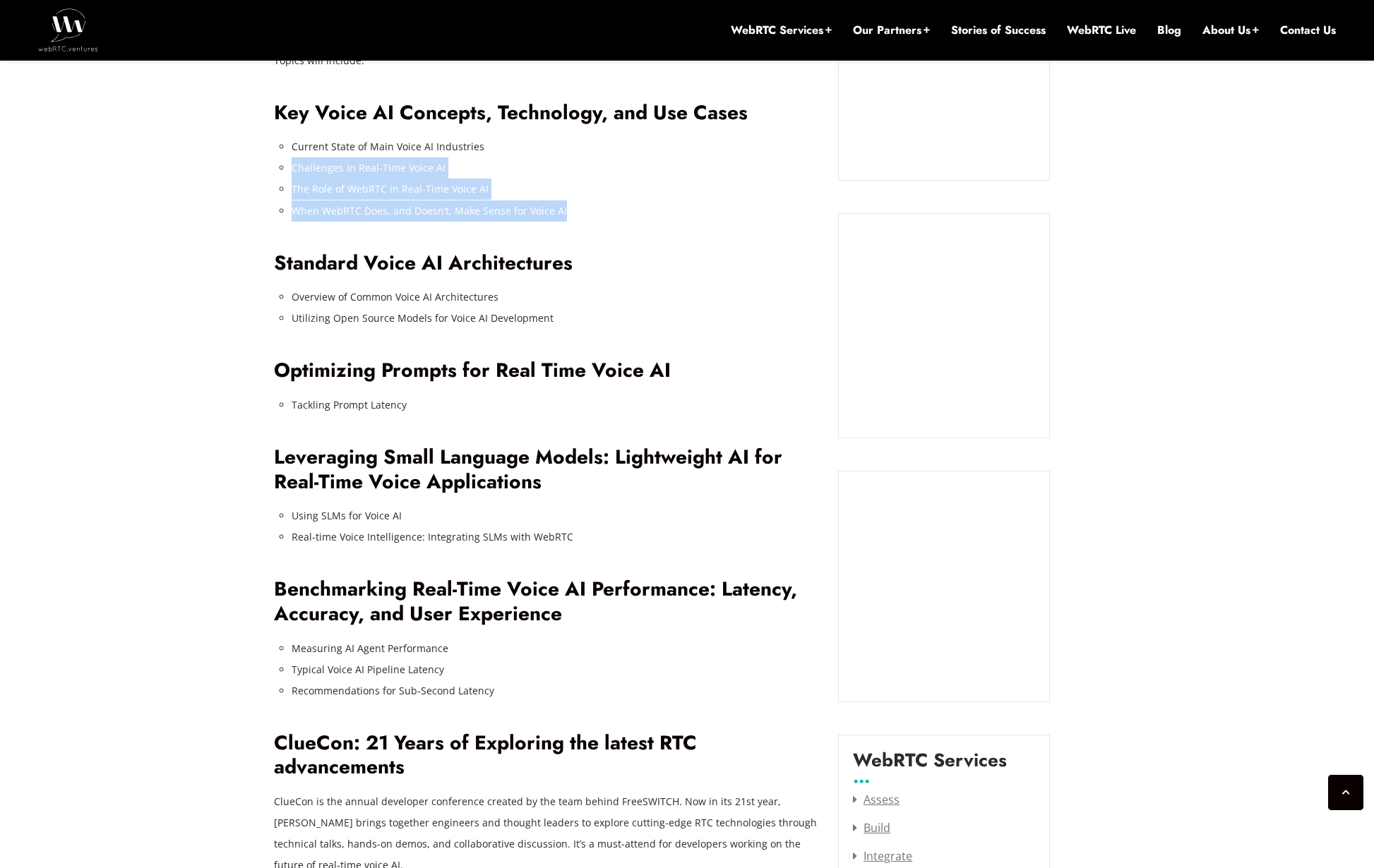
scroll to position [1376, 0]
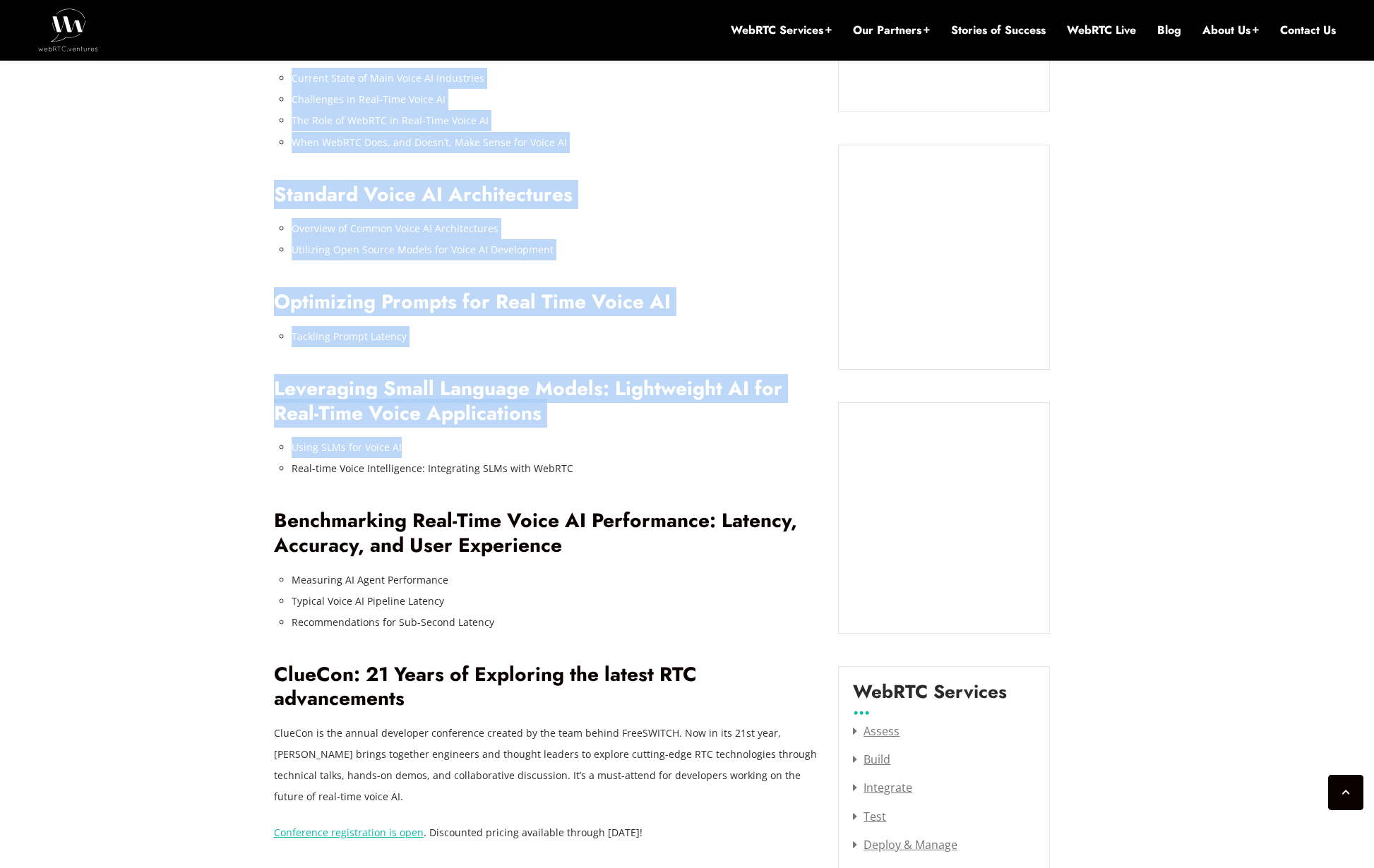
drag, startPoint x: 273, startPoint y: 325, endPoint x: 624, endPoint y: 454, distance: 374.0
click at [572, 440] on div "July 25, 2025 Jen Oppenheimer Comments Off on Alberto Gonzalez to Present at Cl…" at bounding box center [687, 473] width 1374 height 2359
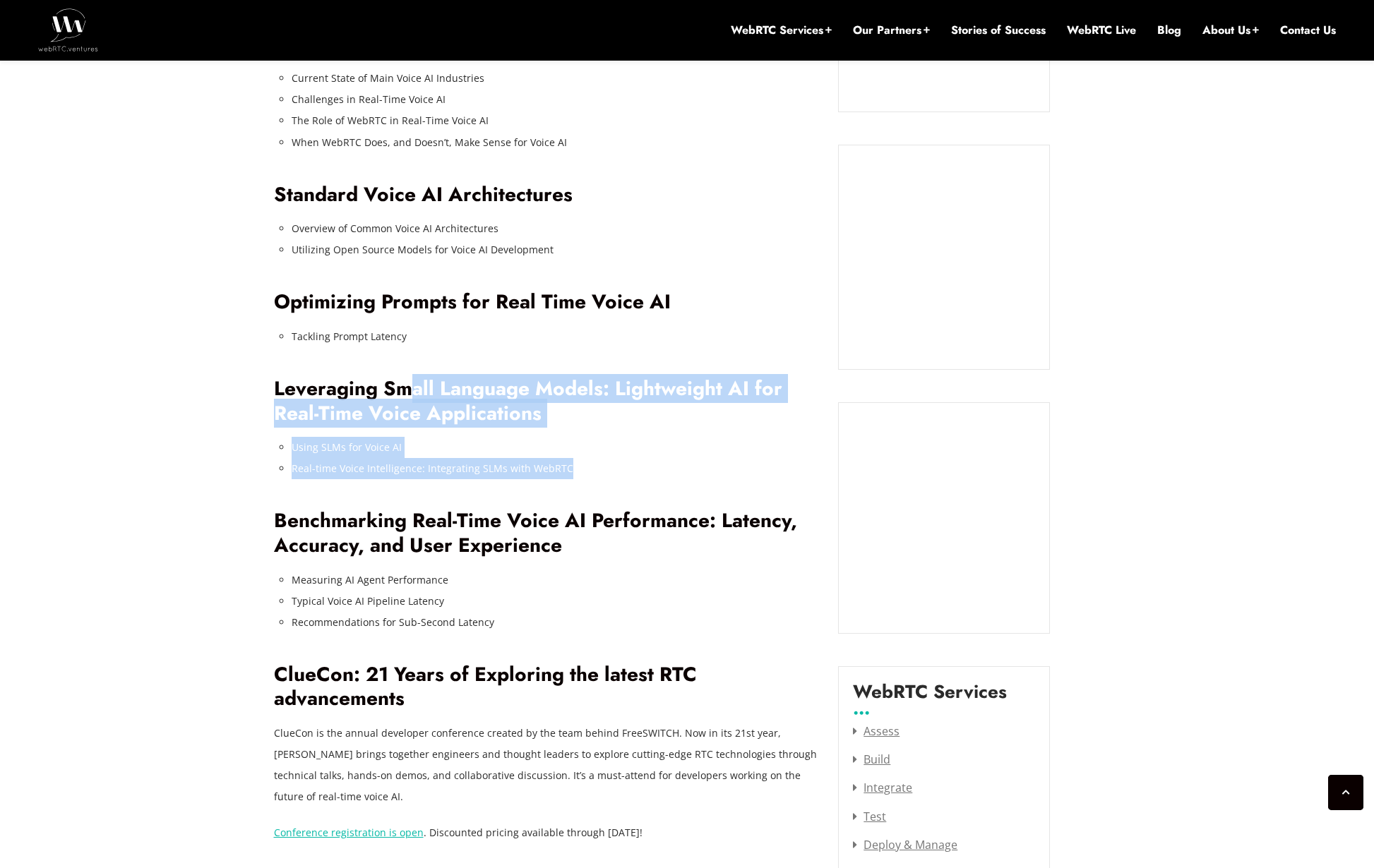
drag, startPoint x: 562, startPoint y: 424, endPoint x: 298, endPoint y: 335, distance: 278.6
click at [349, 351] on div "AI-powered voice agents are transforming communications across industries like …" at bounding box center [546, 302] width 544 height 1084
drag, startPoint x: 355, startPoint y: 368, endPoint x: 664, endPoint y: 470, distance: 325.4
click at [568, 449] on div "AI-powered voice agents are transforming communications across industries like …" at bounding box center [546, 302] width 544 height 1084
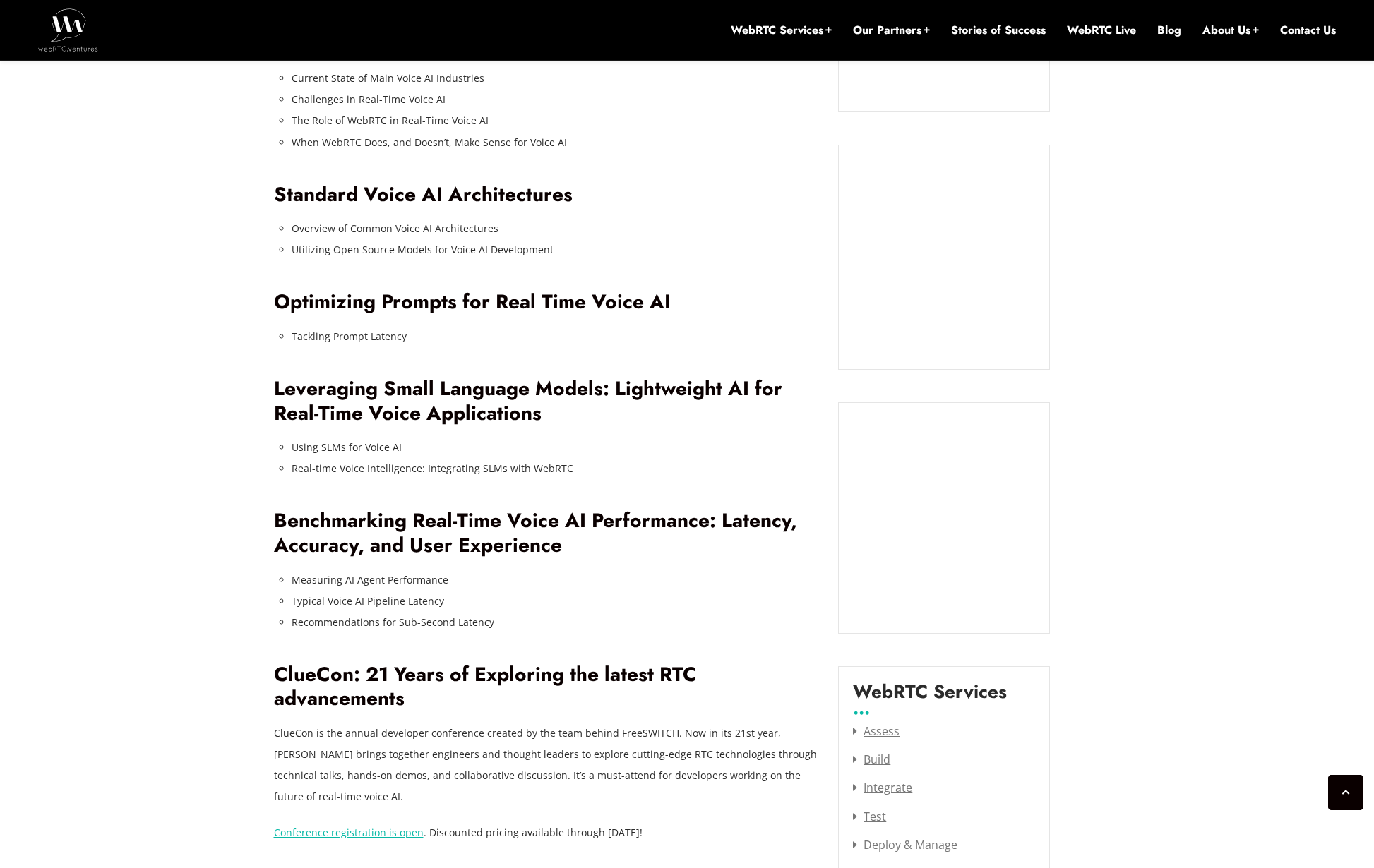
drag, startPoint x: 676, startPoint y: 471, endPoint x: 282, endPoint y: 389, distance: 402.4
click at [471, 421] on div "AI-powered voice agents are transforming communications across industries like …" at bounding box center [546, 302] width 544 height 1084
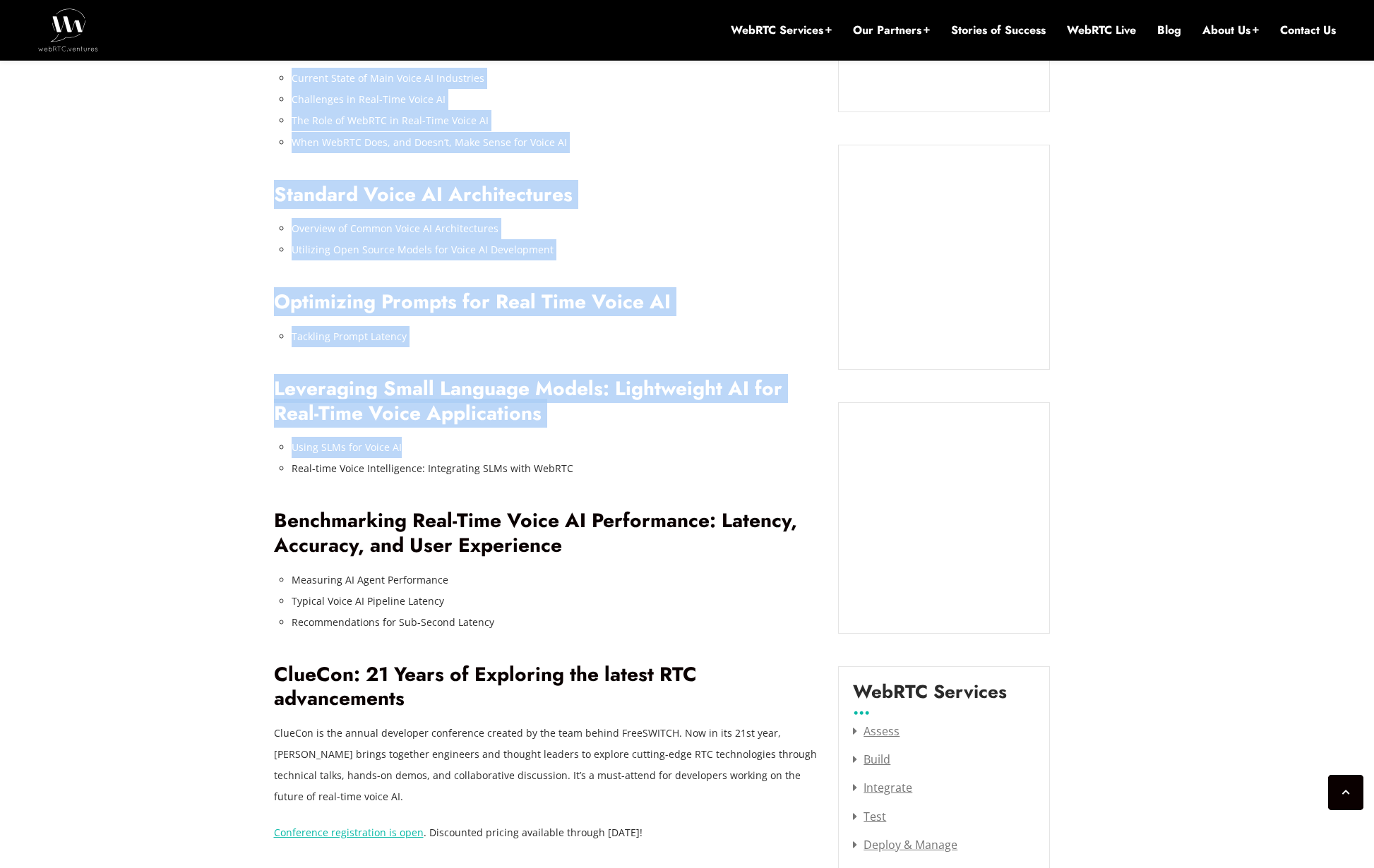
drag, startPoint x: 254, startPoint y: 384, endPoint x: 518, endPoint y: 439, distance: 269.7
click at [501, 436] on div "July 25, 2025 Jen Oppenheimer Comments Off on Alberto Gonzalez to Present at Cl…" at bounding box center [687, 473] width 1374 height 2359
drag, startPoint x: 387, startPoint y: 424, endPoint x: 207, endPoint y: 407, distance: 180.8
click at [225, 409] on div "July 25, 2025 Jen Oppenheimer Comments Off on Alberto Gonzalez to Present at Cl…" at bounding box center [687, 473] width 1374 height 2359
drag, startPoint x: 198, startPoint y: 384, endPoint x: 538, endPoint y: 449, distance: 346.2
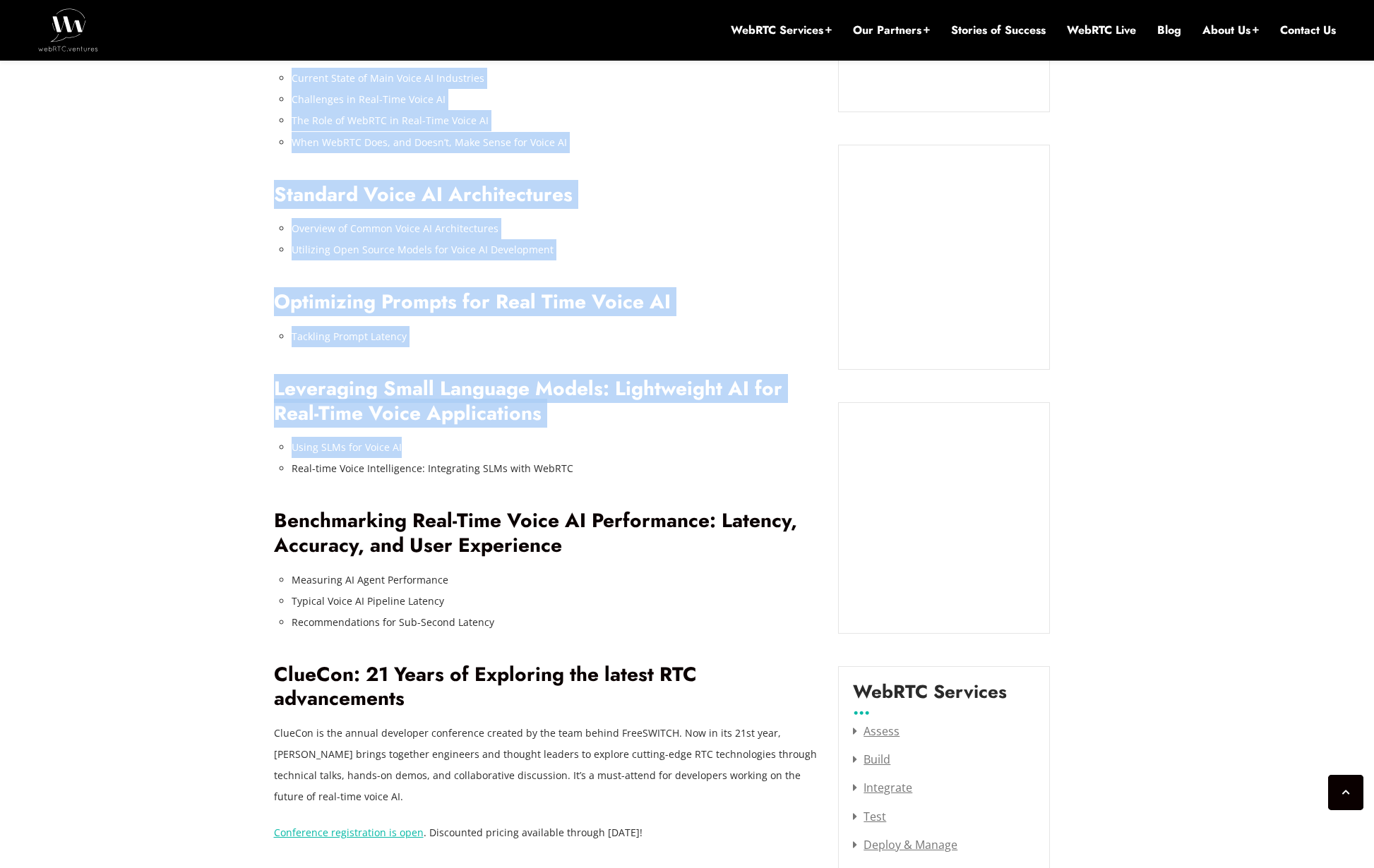
click at [474, 437] on div "July 25, 2025 Jen Oppenheimer Comments Off on Alberto Gonzalez to Present at Cl…" at bounding box center [687, 473] width 1374 height 2359
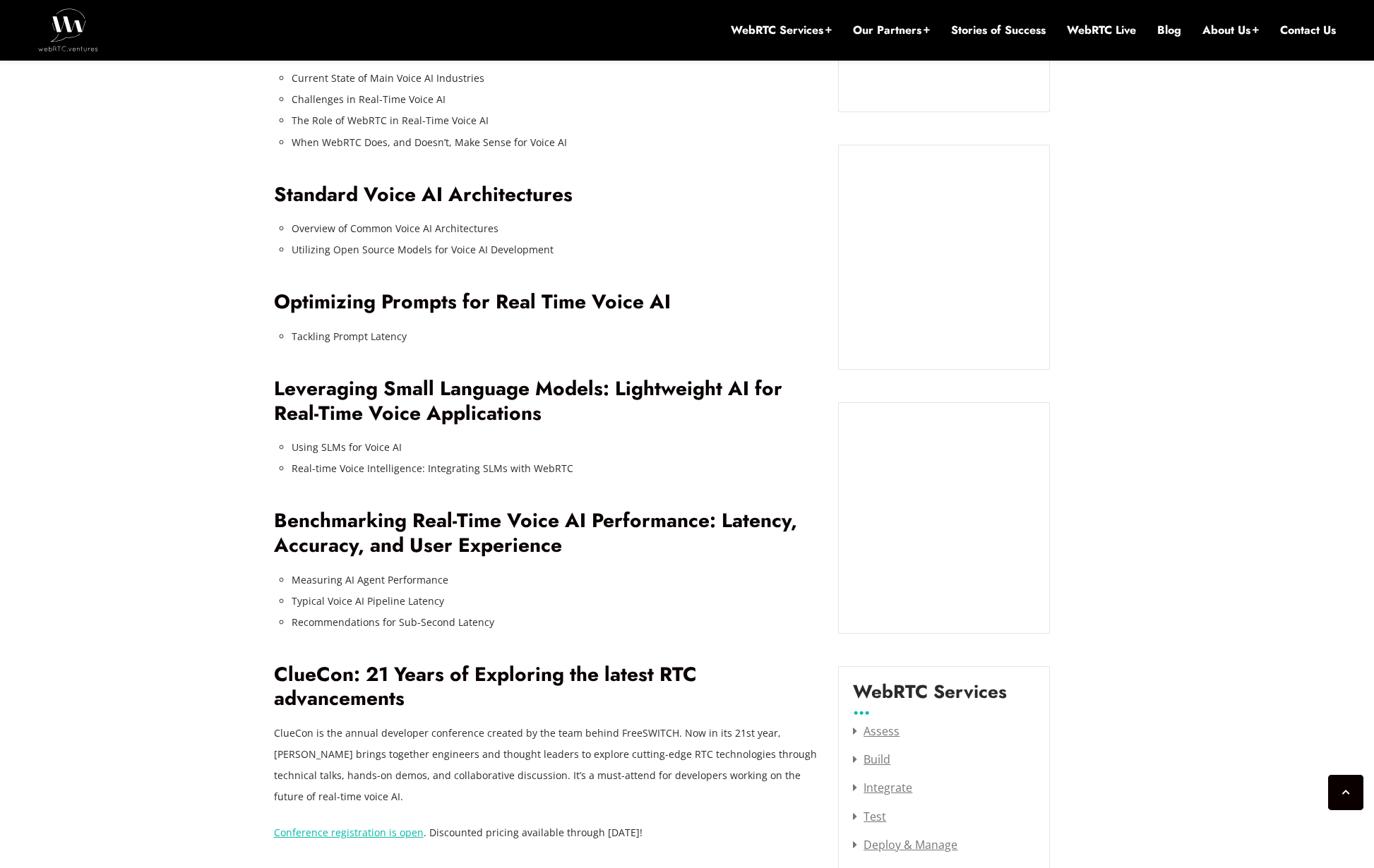
click at [601, 459] on div "AI-powered voice agents are transforming communications across industries like …" at bounding box center [546, 302] width 544 height 1084
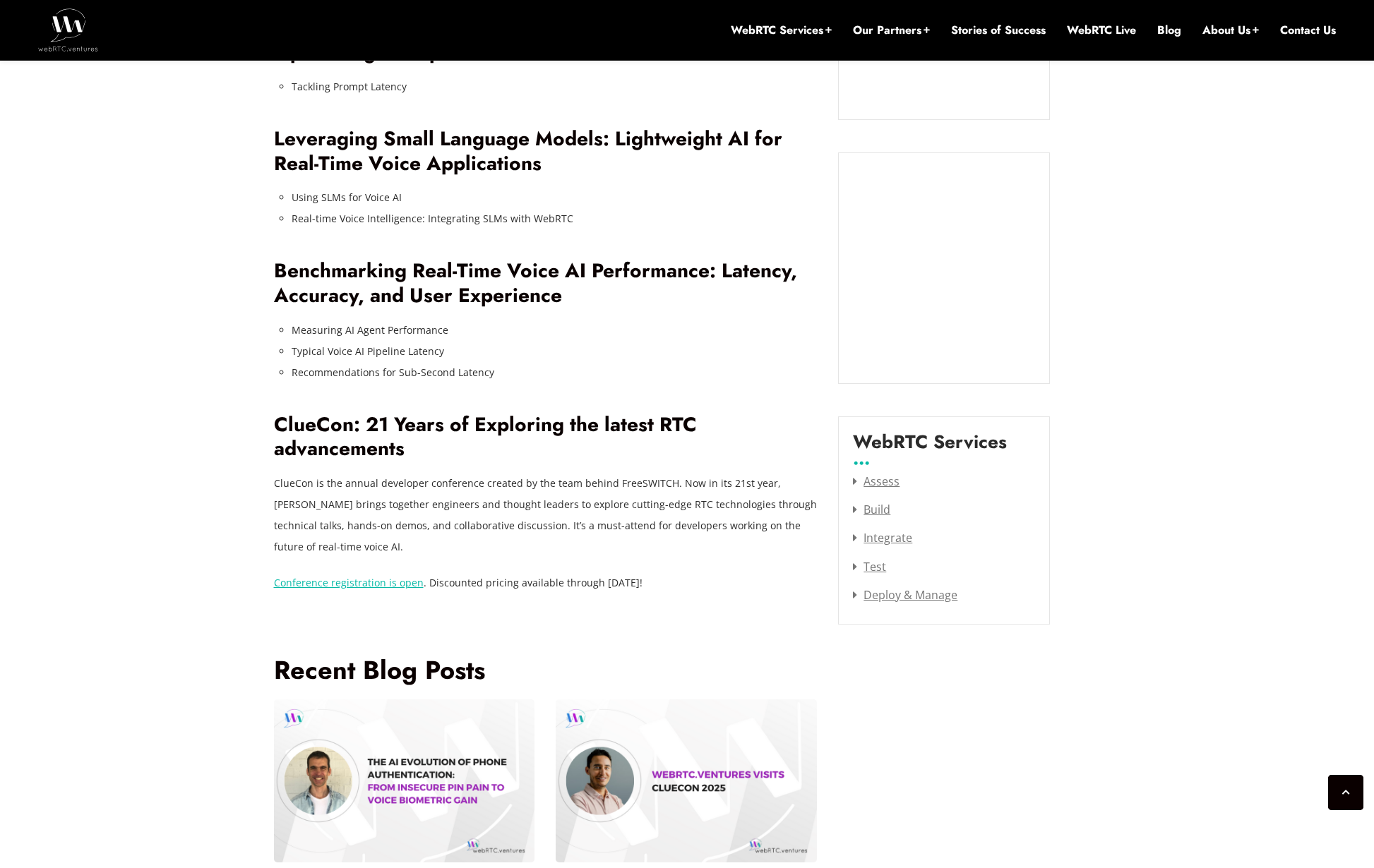
scroll to position [1652, 0]
